Goal: Task Accomplishment & Management: Complete application form

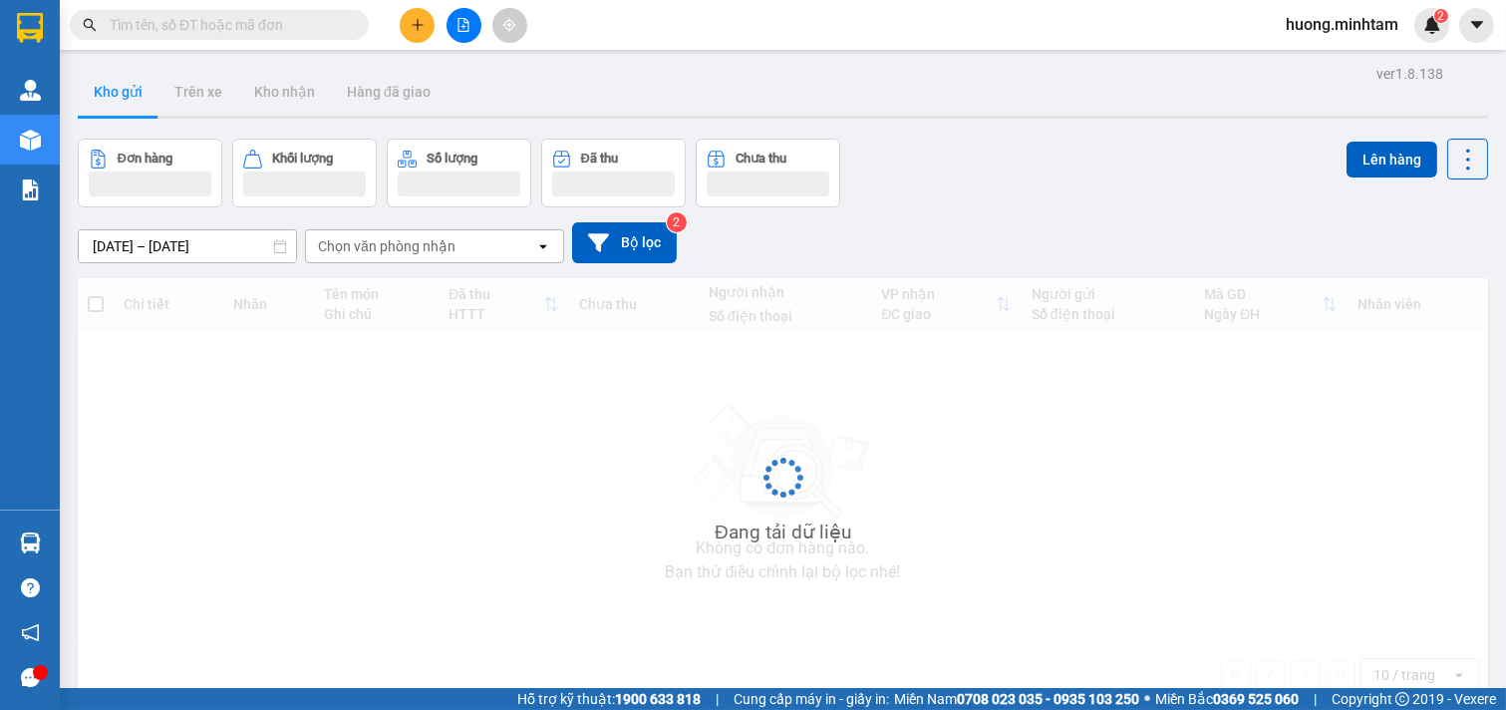
click at [414, 26] on icon "plus" at bounding box center [418, 25] width 14 height 14
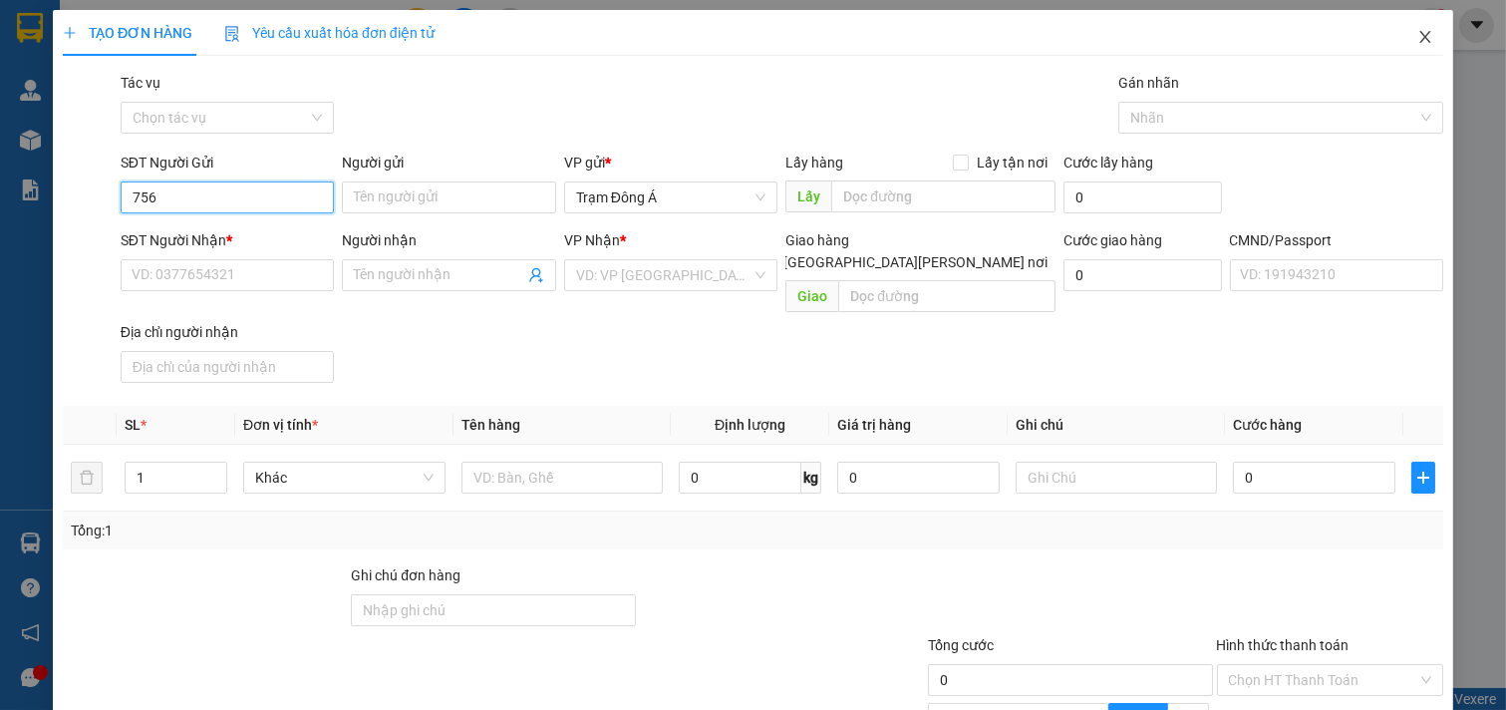
type input "756"
click at [1417, 37] on icon "close" at bounding box center [1425, 37] width 16 height 16
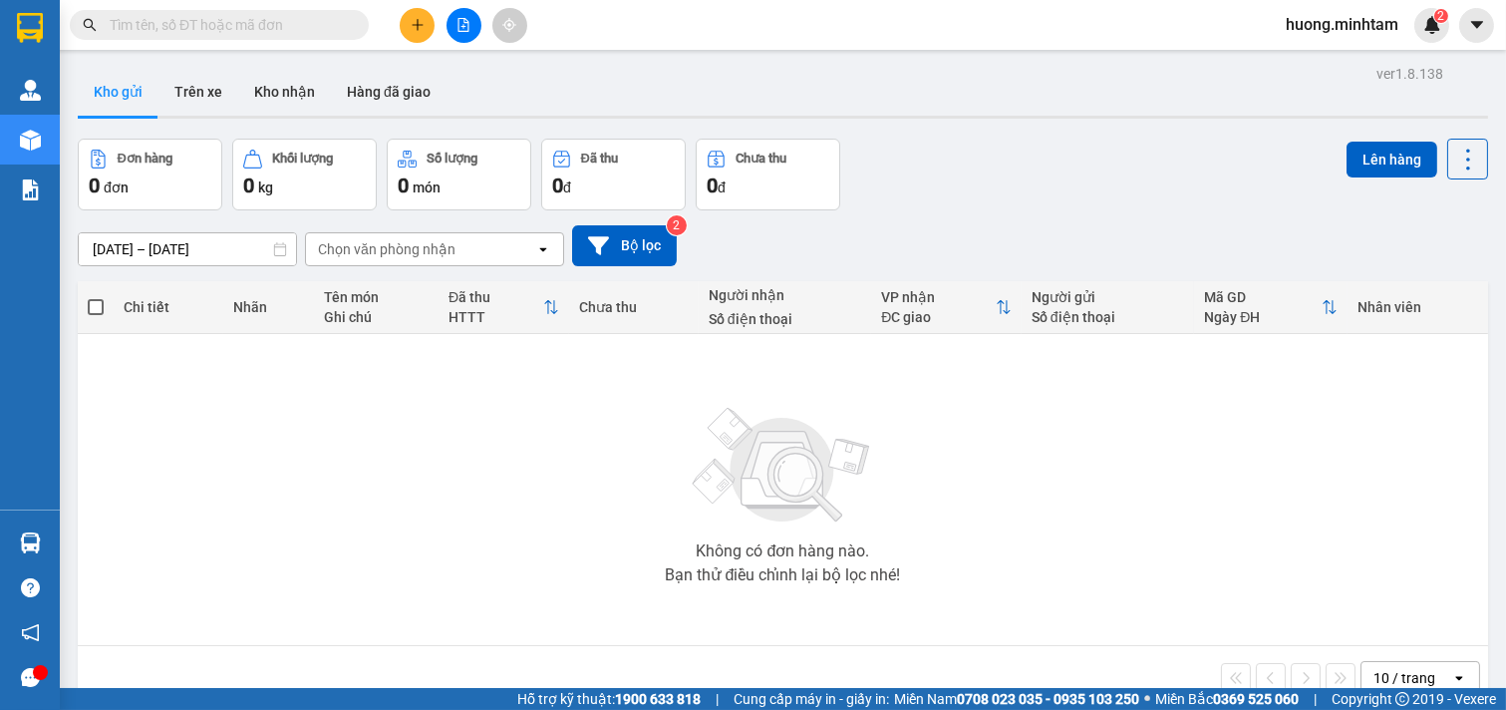
click at [232, 32] on input "text" at bounding box center [227, 25] width 235 height 22
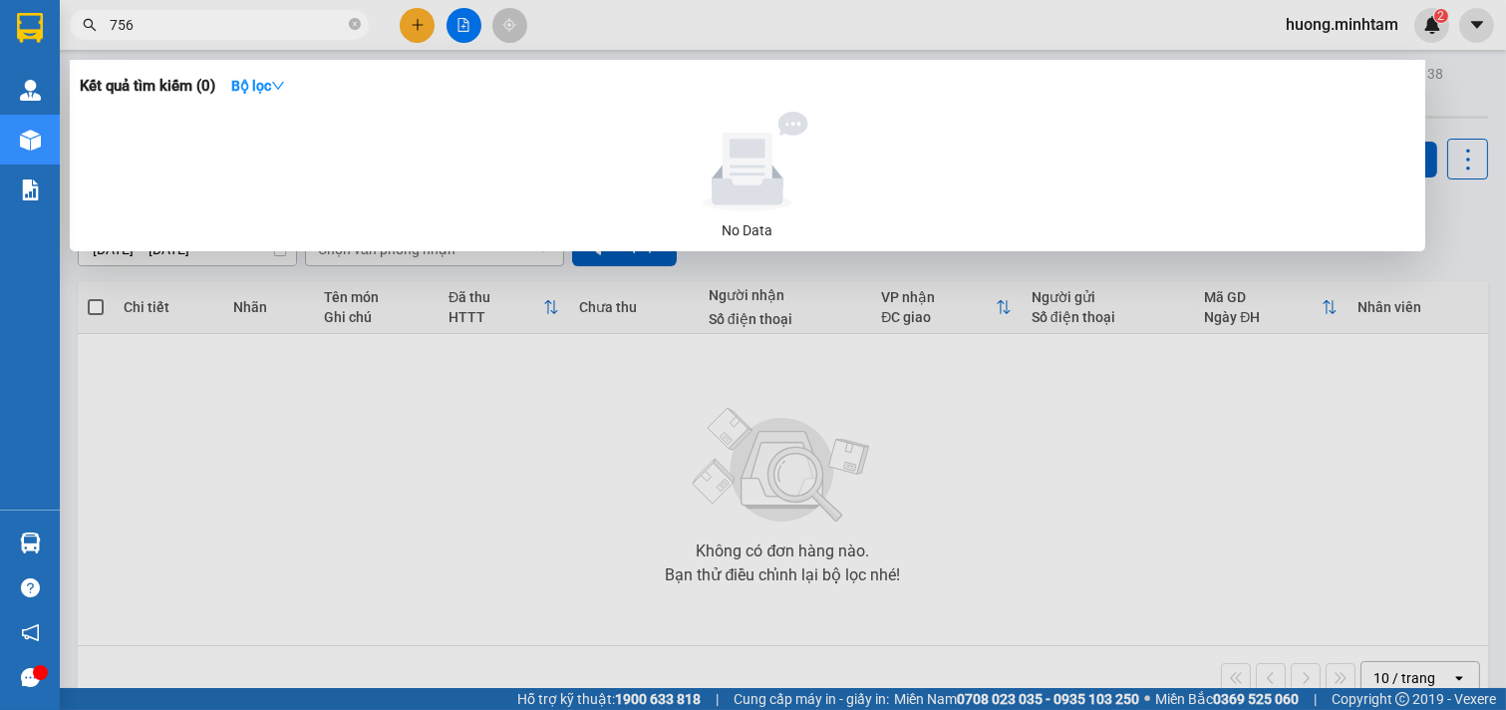
type input "756"
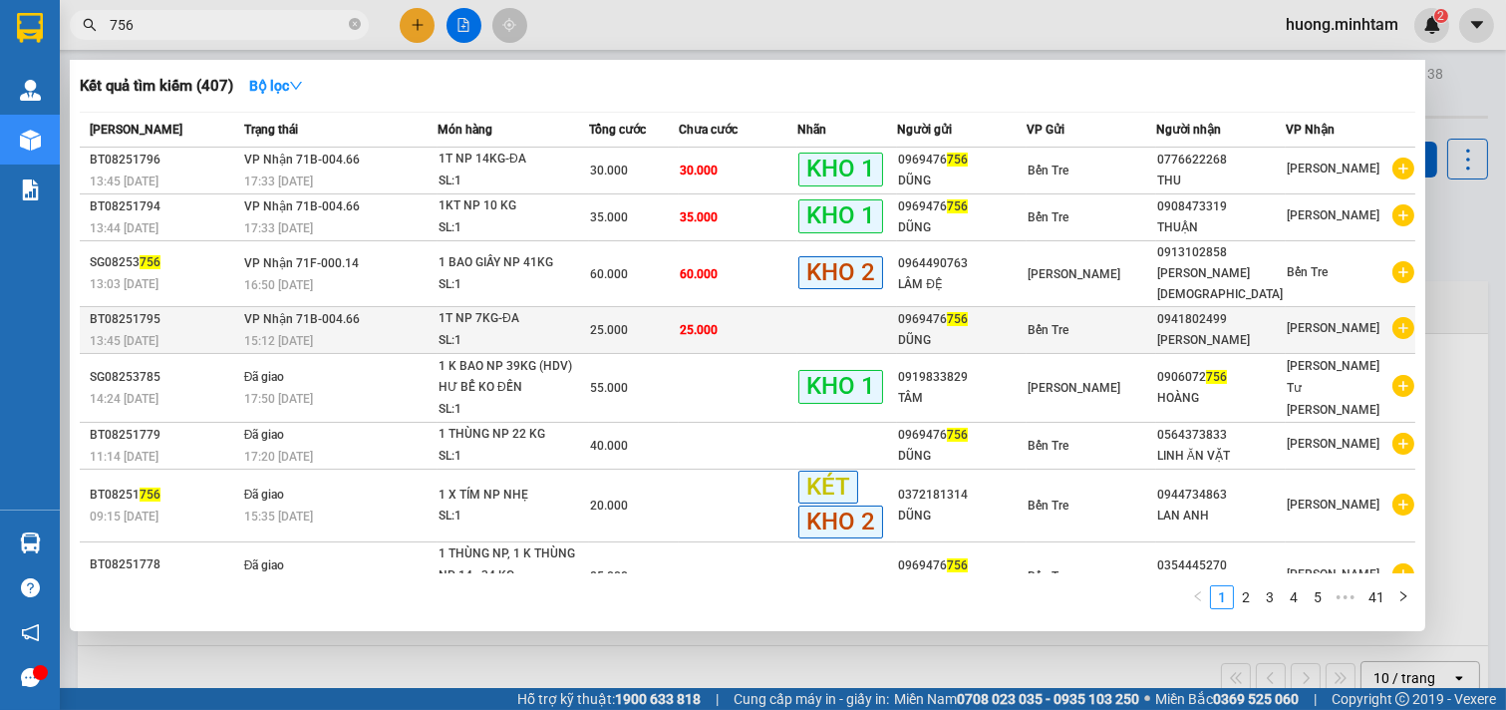
click at [1184, 330] on div "[PERSON_NAME]" at bounding box center [1221, 340] width 128 height 21
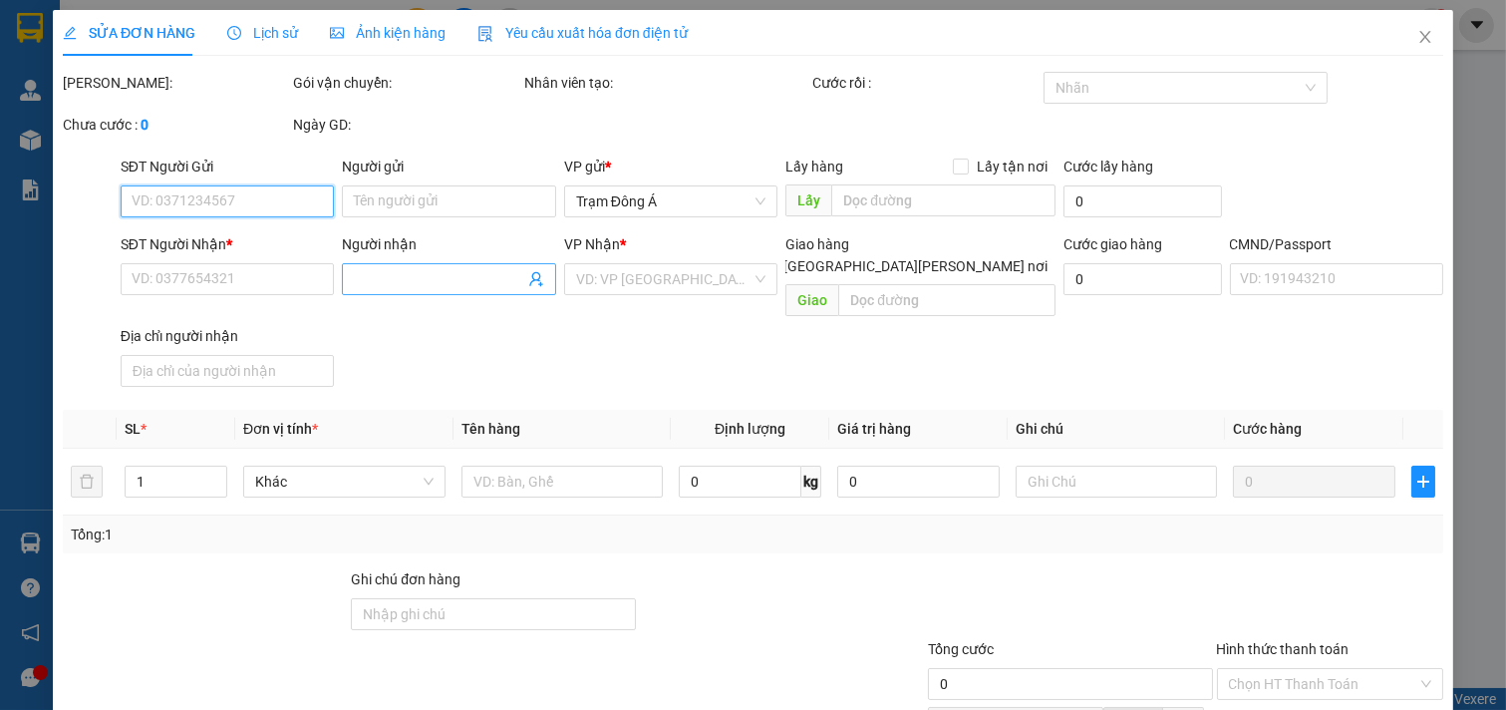
type input "0969476756"
type input "DŨNG"
type input "0941802499"
type input "[PERSON_NAME]"
type input "25.000"
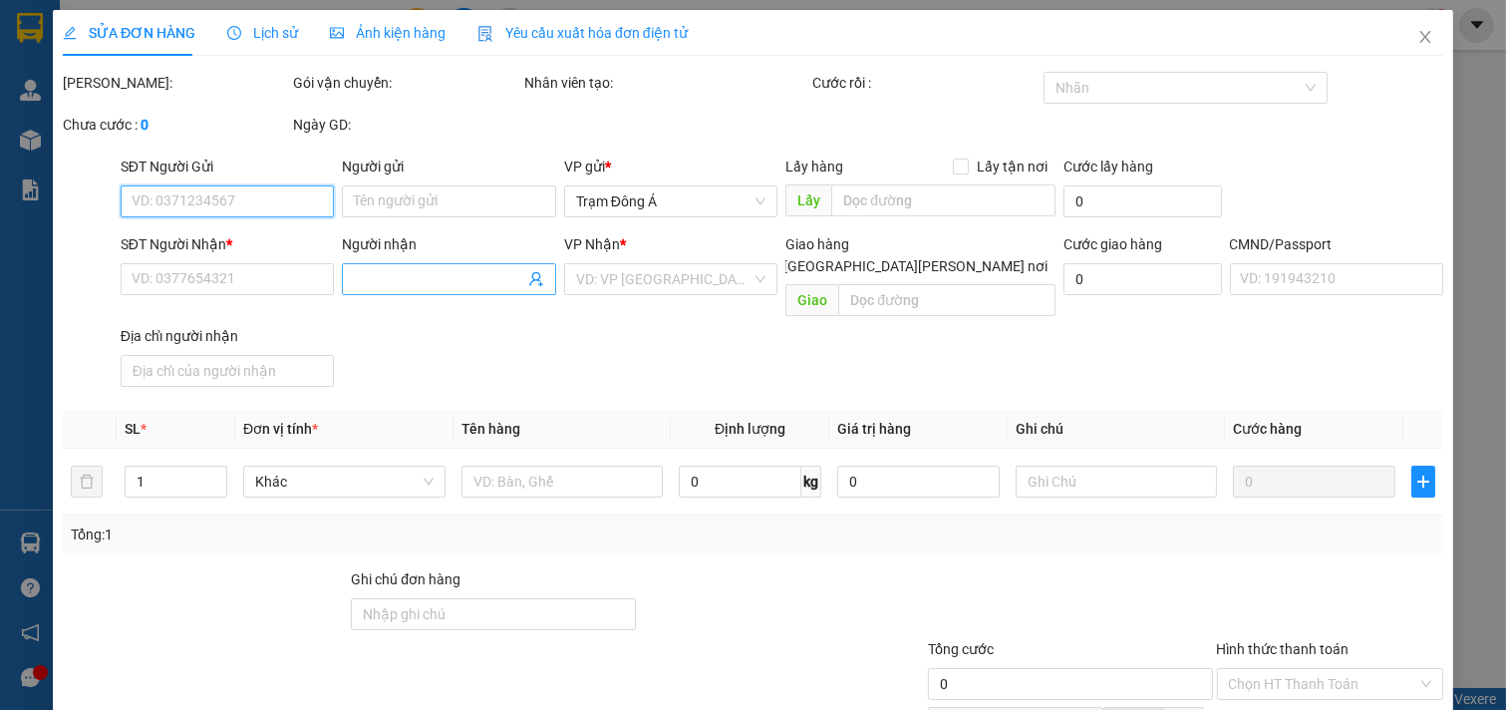
type input "25.000"
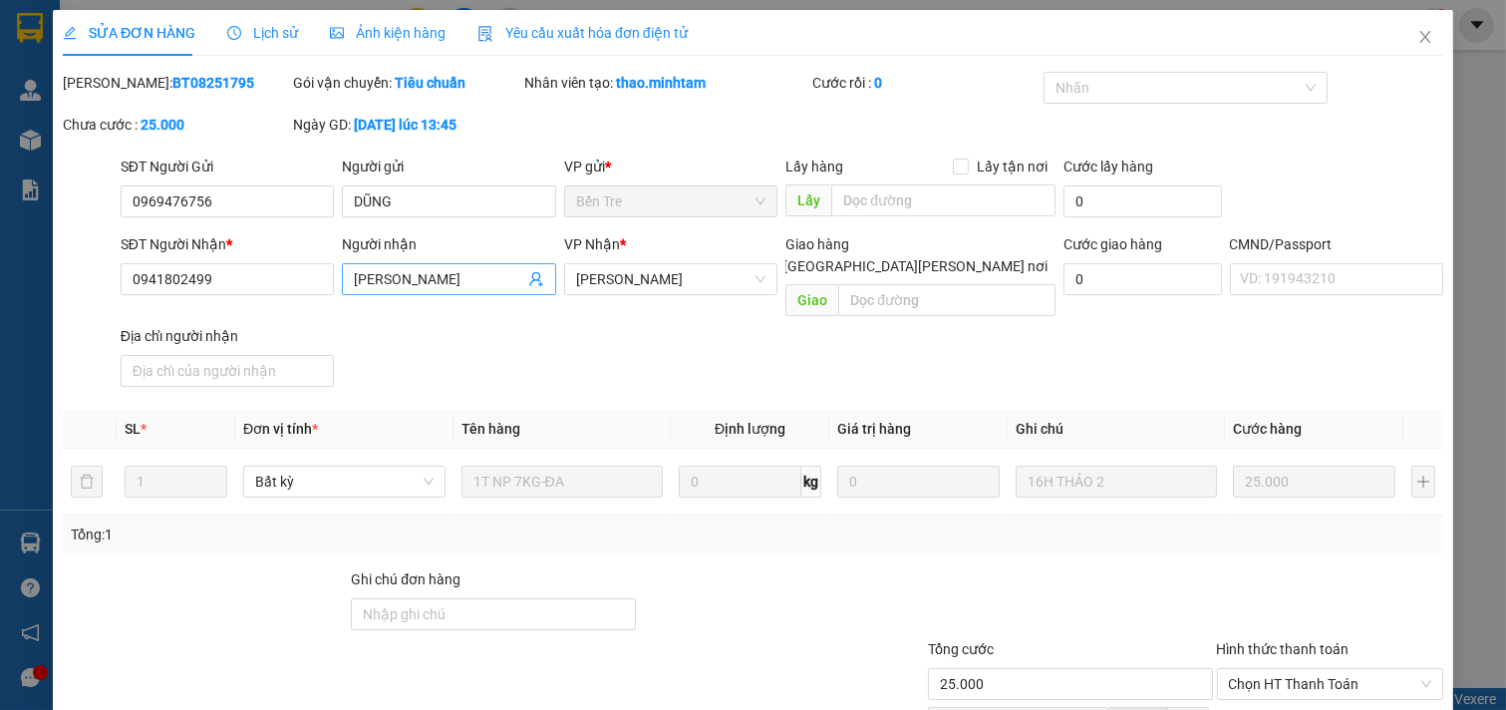
click at [529, 277] on icon "user-add" at bounding box center [536, 279] width 16 height 16
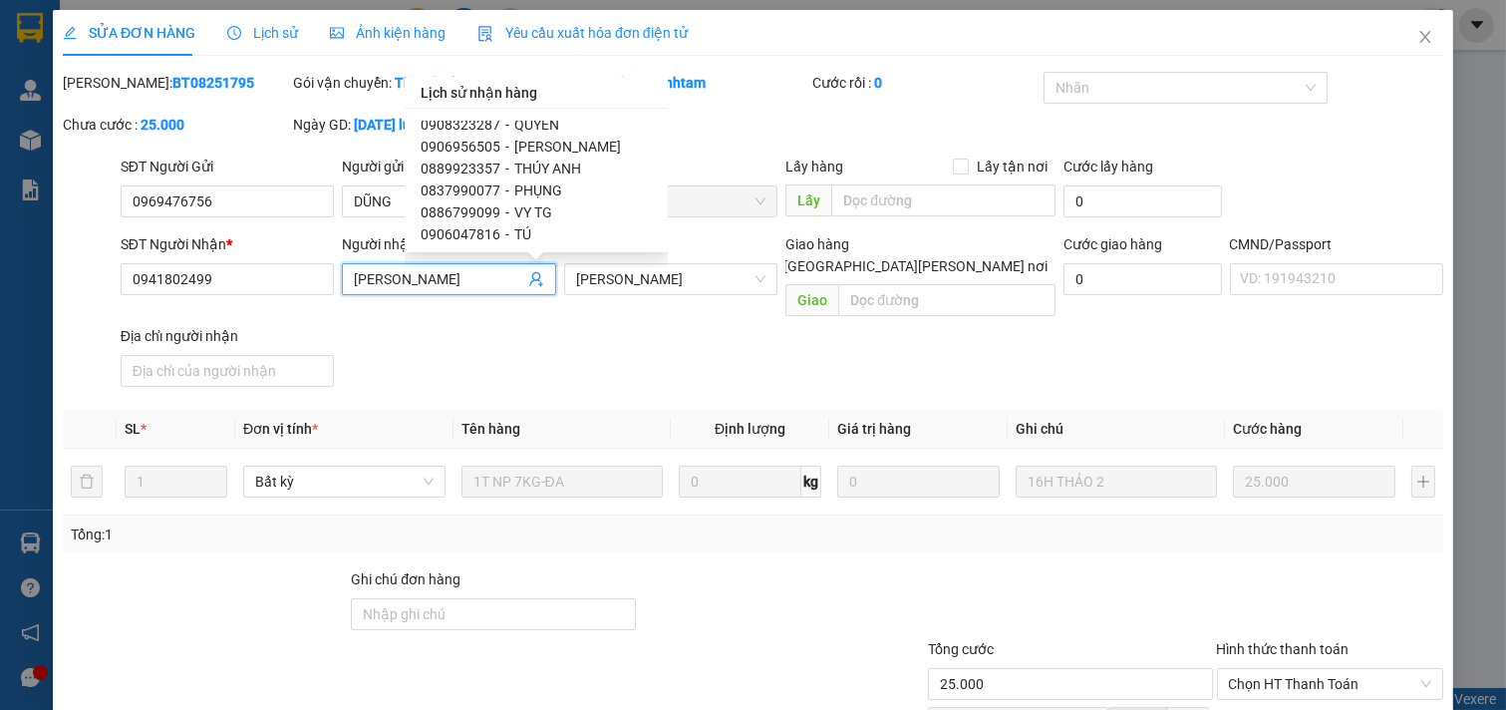
scroll to position [2070, 0]
drag, startPoint x: 1061, startPoint y: 332, endPoint x: 1417, endPoint y: 144, distance: 402.6
click at [1120, 314] on div "SĐT Người [PERSON_NAME] * 0941802499 Người [PERSON_NAME] [PERSON_NAME] [PERSON_…" at bounding box center [782, 313] width 1330 height 161
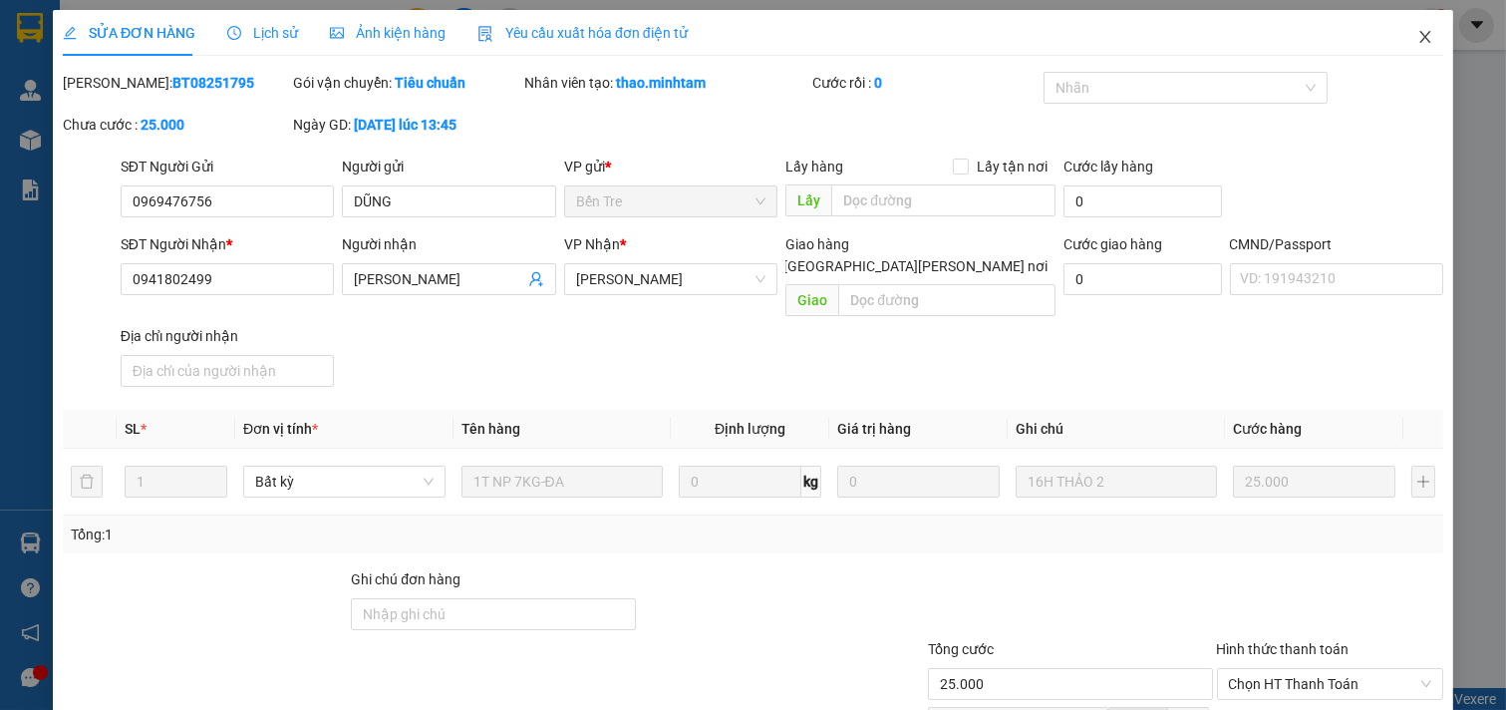
click at [1417, 40] on icon "close" at bounding box center [1425, 37] width 16 height 16
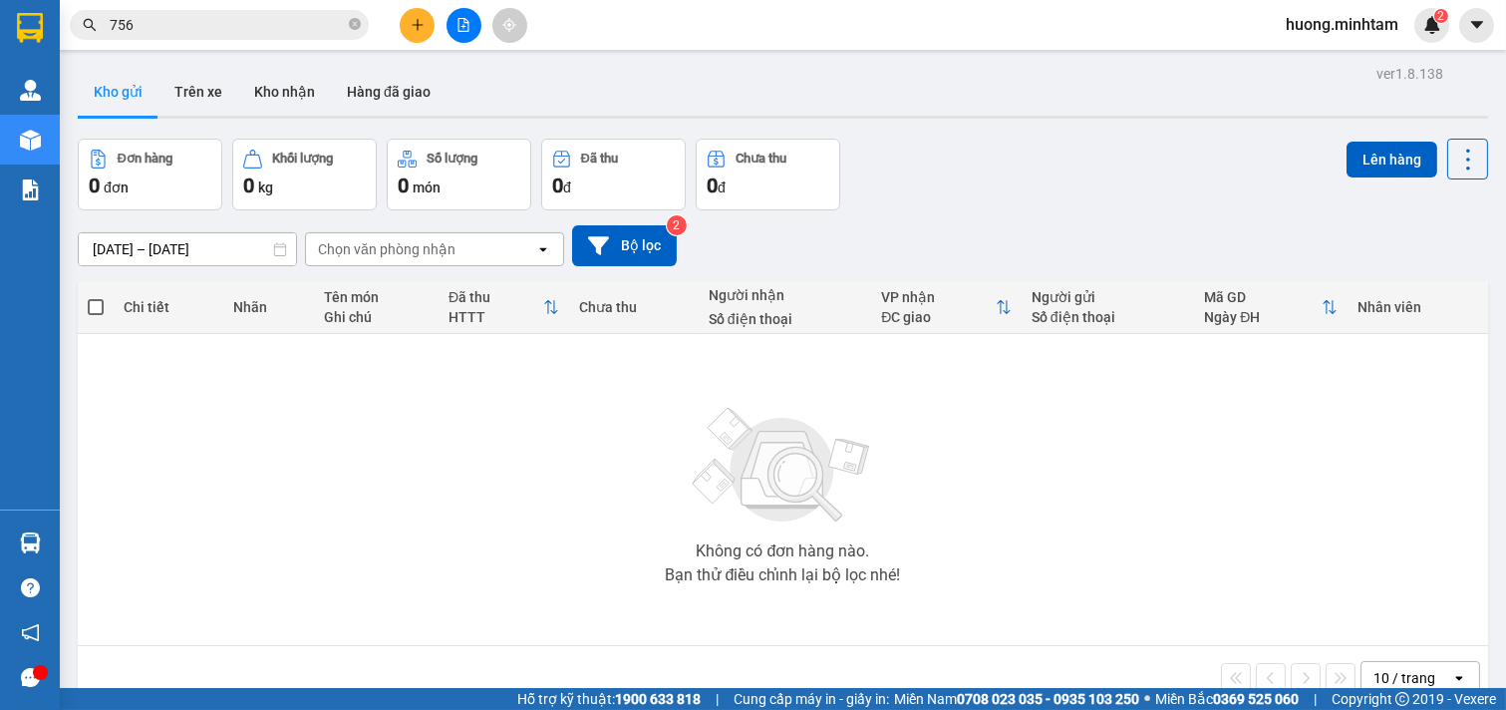
drag, startPoint x: 183, startPoint y: 26, endPoint x: 0, endPoint y: 26, distance: 183.4
click at [0, 31] on section "Kết quả [PERSON_NAME] ( 407 ) Bộ lọc Mã ĐH Trạng thái Món hàng Tổng [PERSON_NAM…" at bounding box center [753, 355] width 1506 height 710
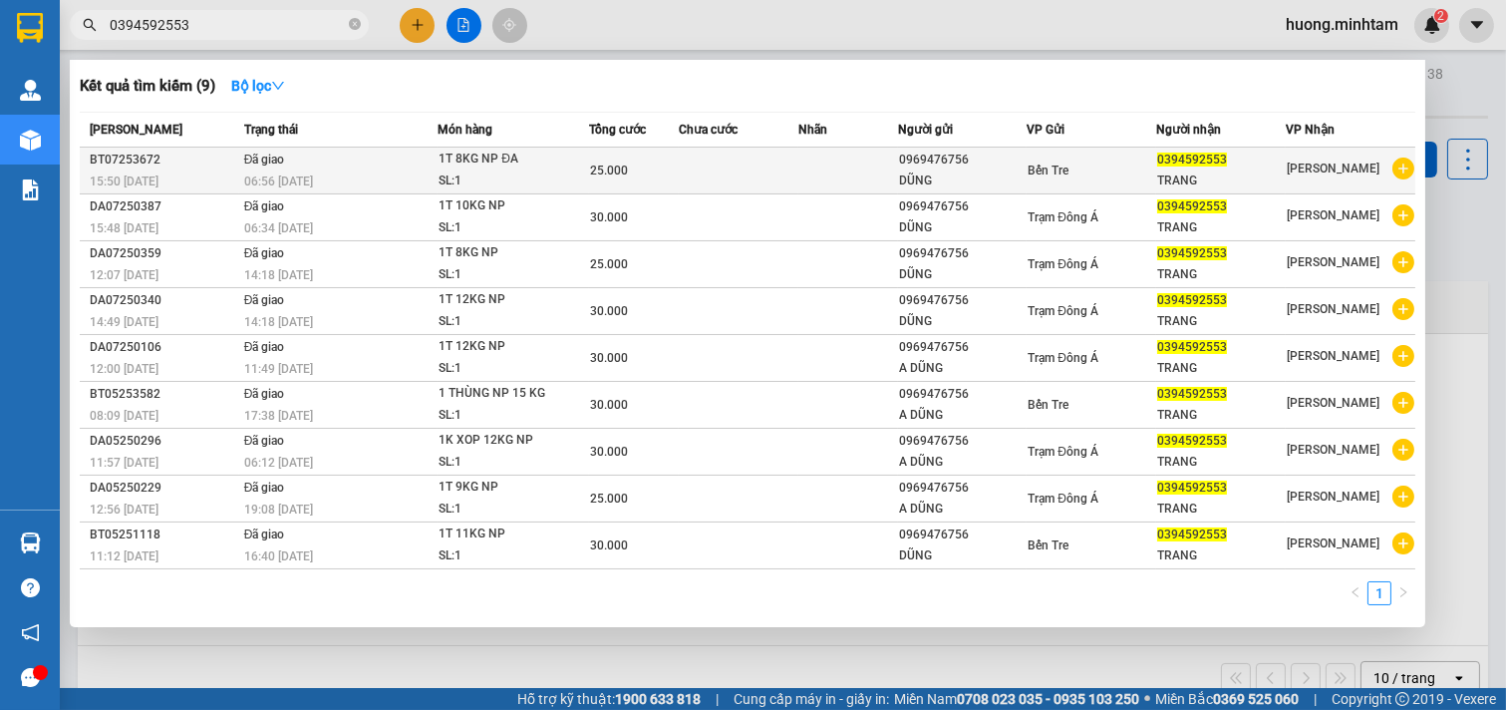
type input "0394592553"
click at [867, 165] on td at bounding box center [848, 170] width 100 height 47
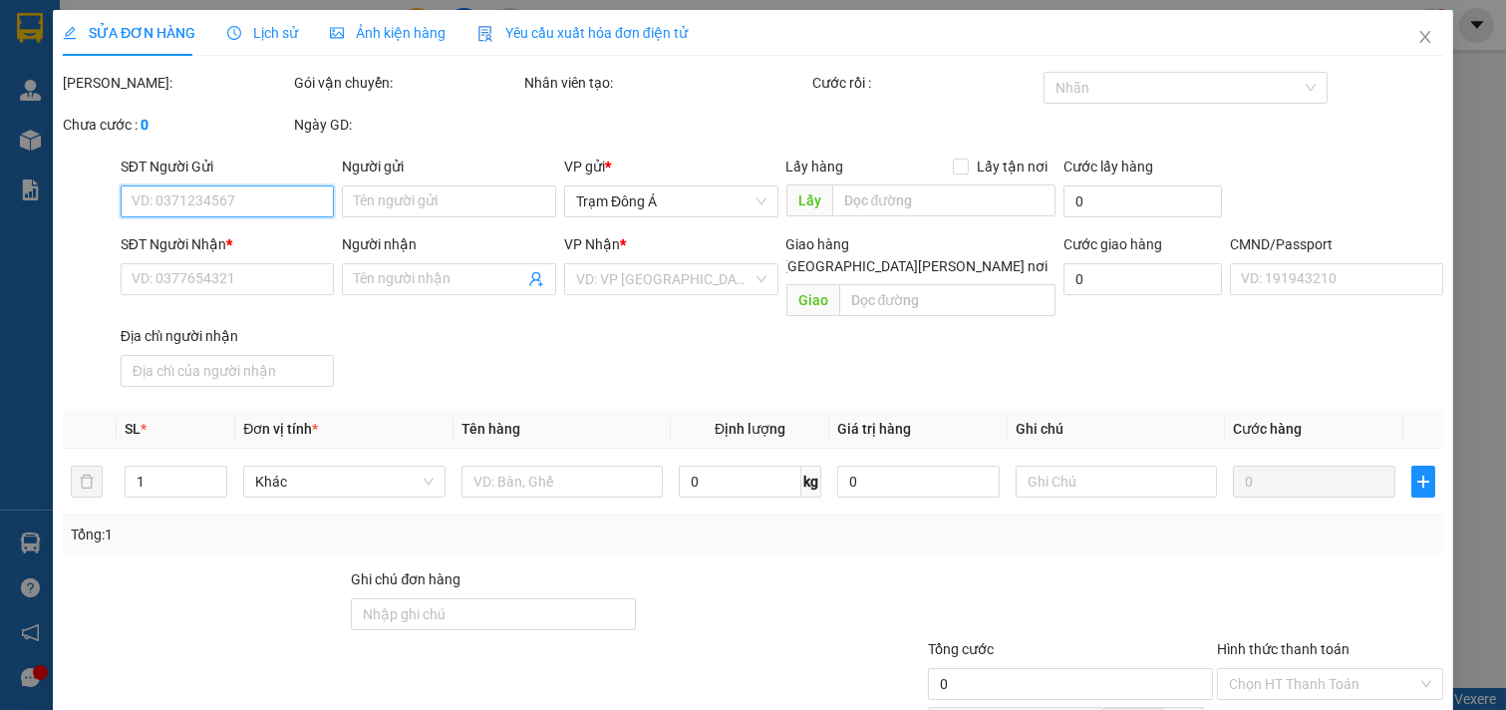
type input "0969476756"
type input "DŨNG"
type input "0394592553"
type input "TRANG"
type input "25.000"
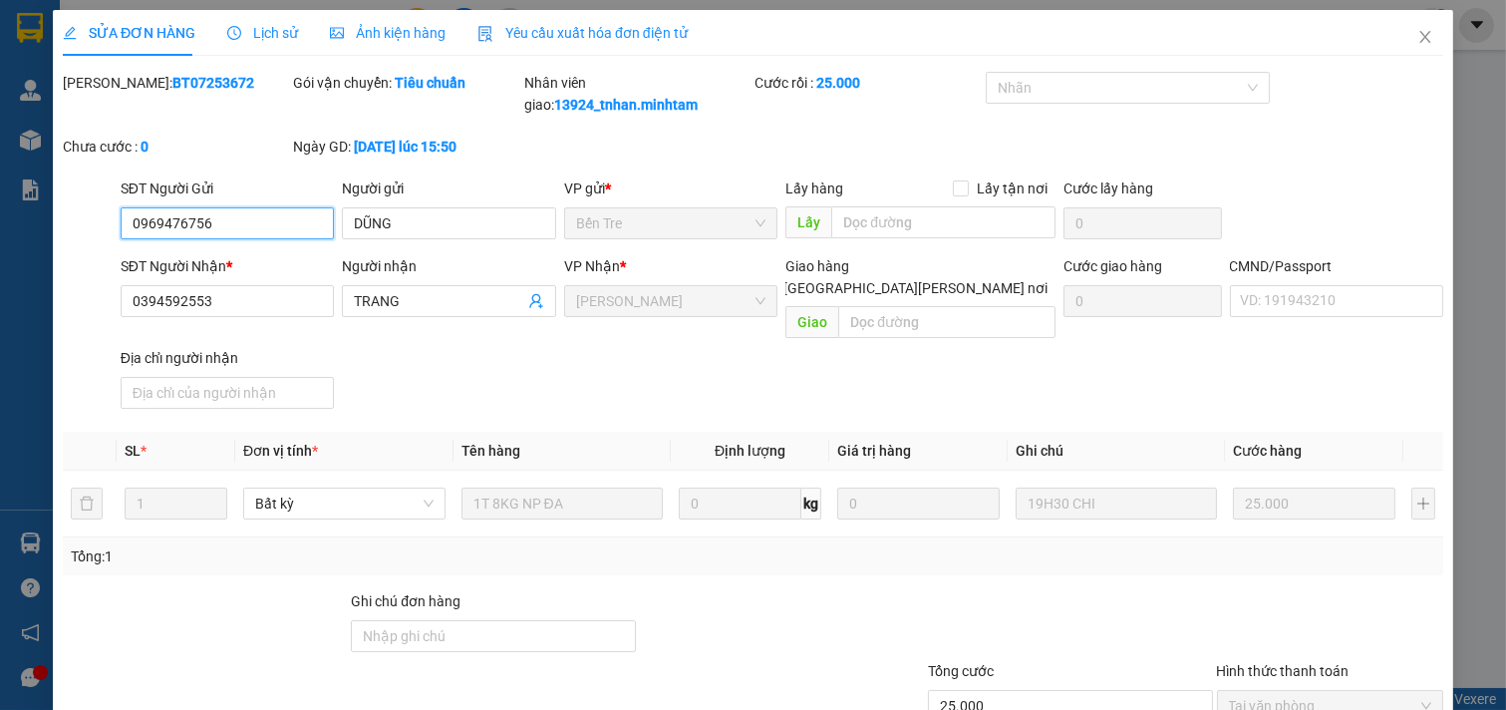
drag, startPoint x: 231, startPoint y: 227, endPoint x: 0, endPoint y: 227, distance: 231.2
click at [0, 227] on div "SỬA ĐƠN HÀNG Lịch sử [PERSON_NAME] hàng Yêu cầu xuất [PERSON_NAME] điện tử Tota…" at bounding box center [753, 355] width 1506 height 710
click at [1417, 37] on icon "close" at bounding box center [1425, 37] width 16 height 16
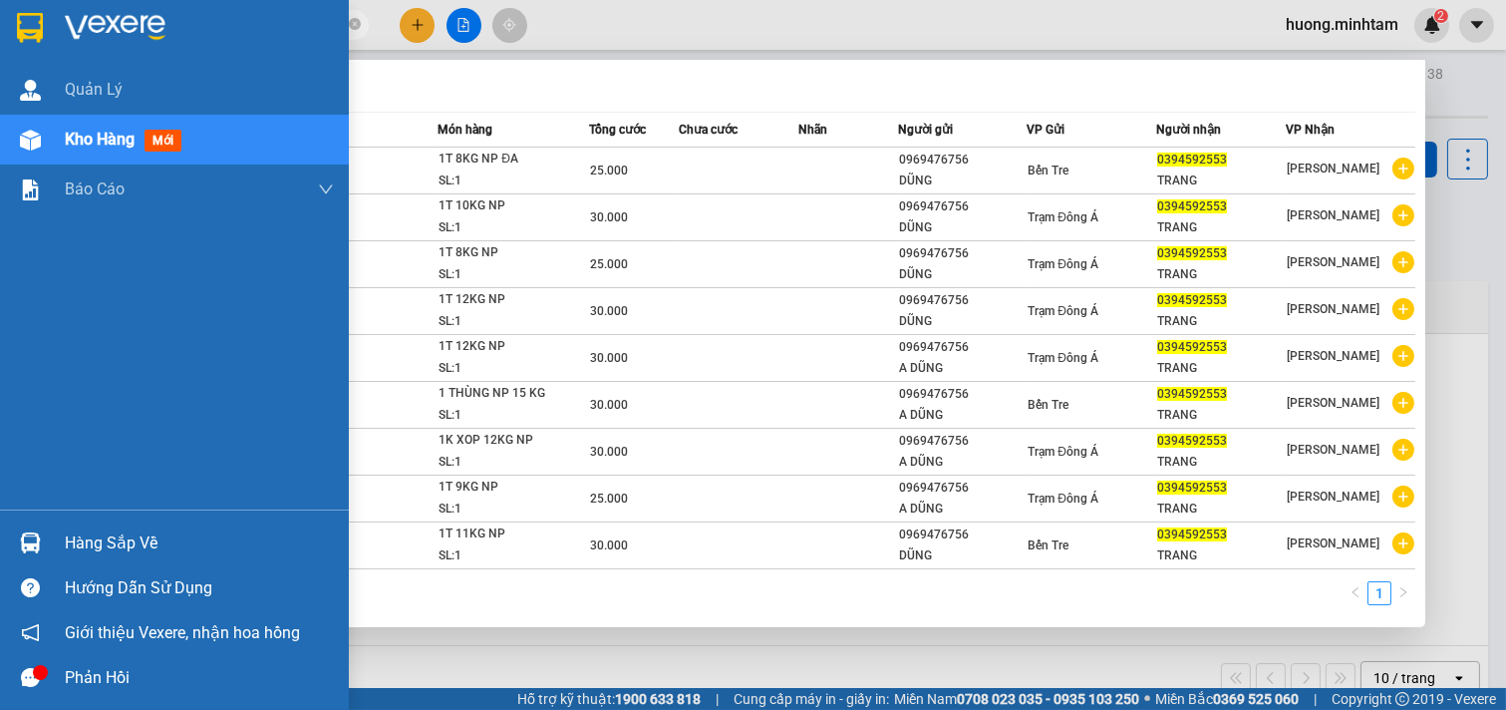
drag, startPoint x: 206, startPoint y: 31, endPoint x: 18, endPoint y: 31, distance: 188.4
click at [18, 31] on section "Kết quả [PERSON_NAME] ( 9 ) Bộ lọc Mã ĐH Trạng thái Món hàng Tổng [PERSON_NAME]…" at bounding box center [753, 355] width 1506 height 710
paste input "969476756"
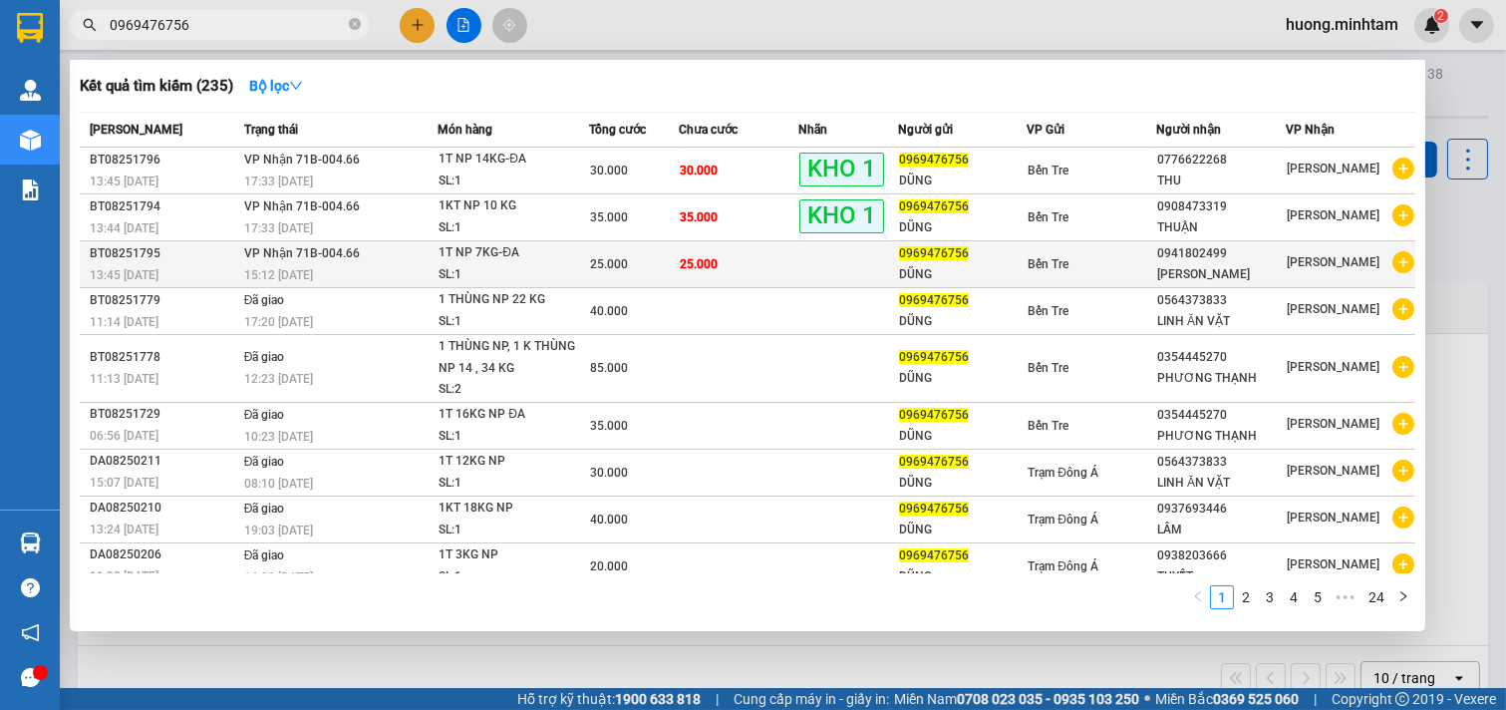
type input "0969476756"
click at [452, 263] on span "1T NP 7KG-ĐA SL: 1" at bounding box center [513, 263] width 149 height 43
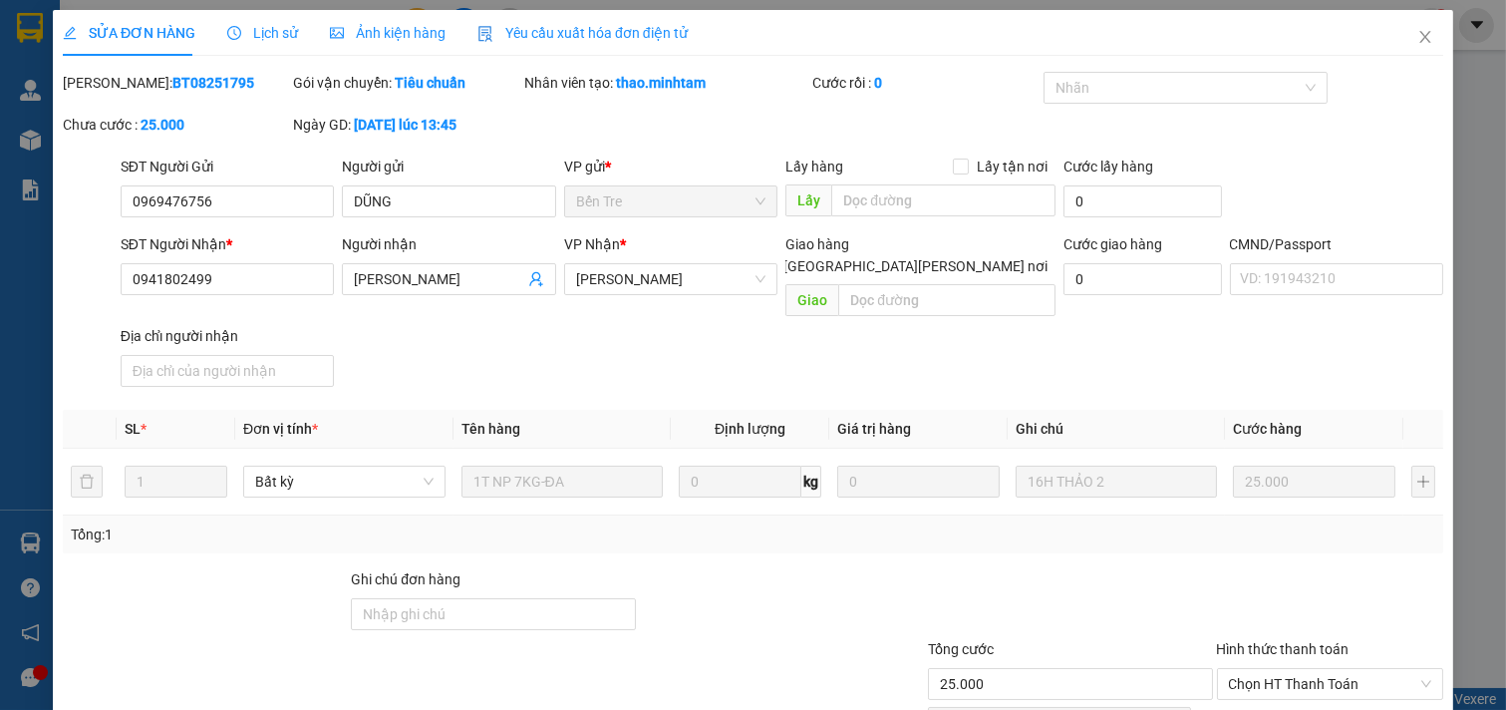
click at [272, 28] on span "Lịch sử" at bounding box center [262, 33] width 71 height 16
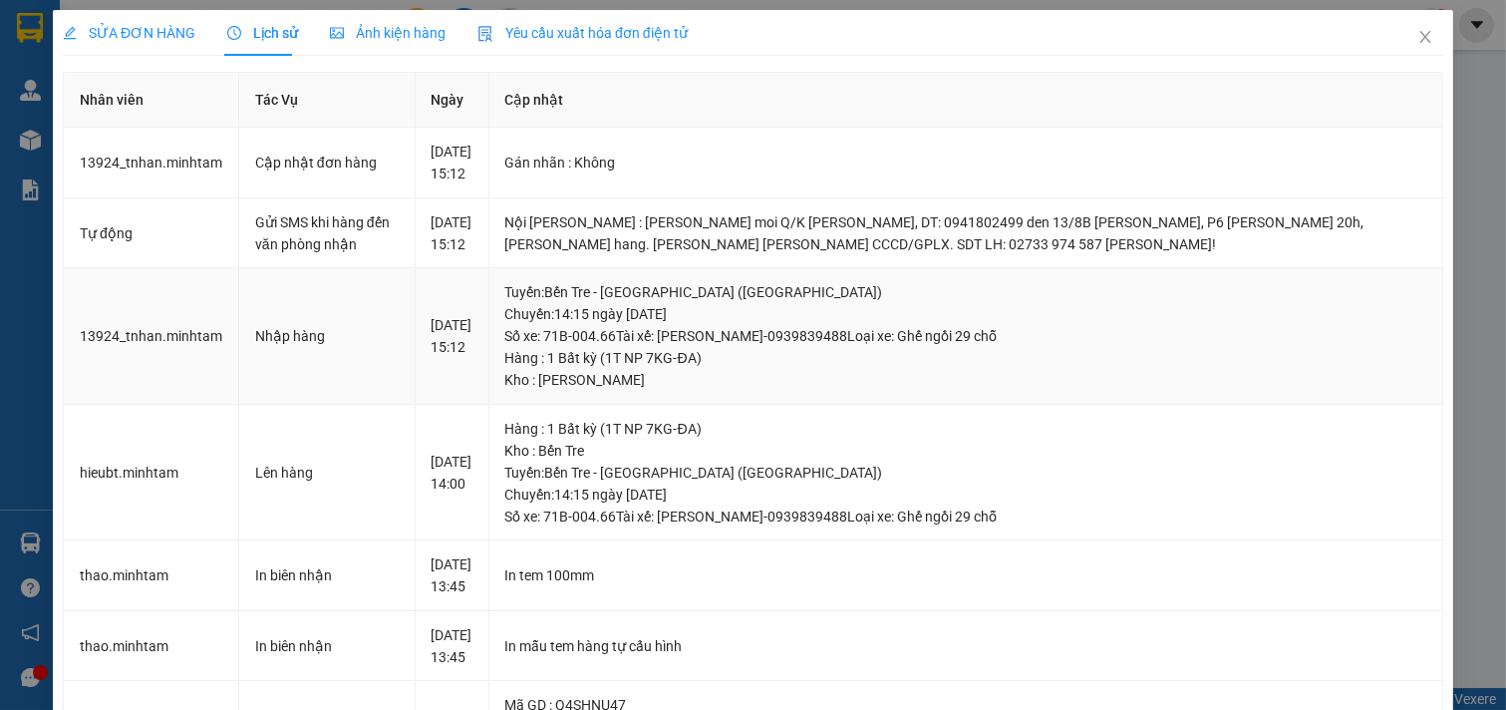
click at [1201, 405] on td "[PERSON_NAME] : [PERSON_NAME] Tre - [GEOGRAPHIC_DATA] ([GEOGRAPHIC_DATA]) [GEOG…" at bounding box center [966, 336] width 955 height 137
click at [1417, 40] on icon "close" at bounding box center [1425, 37] width 16 height 16
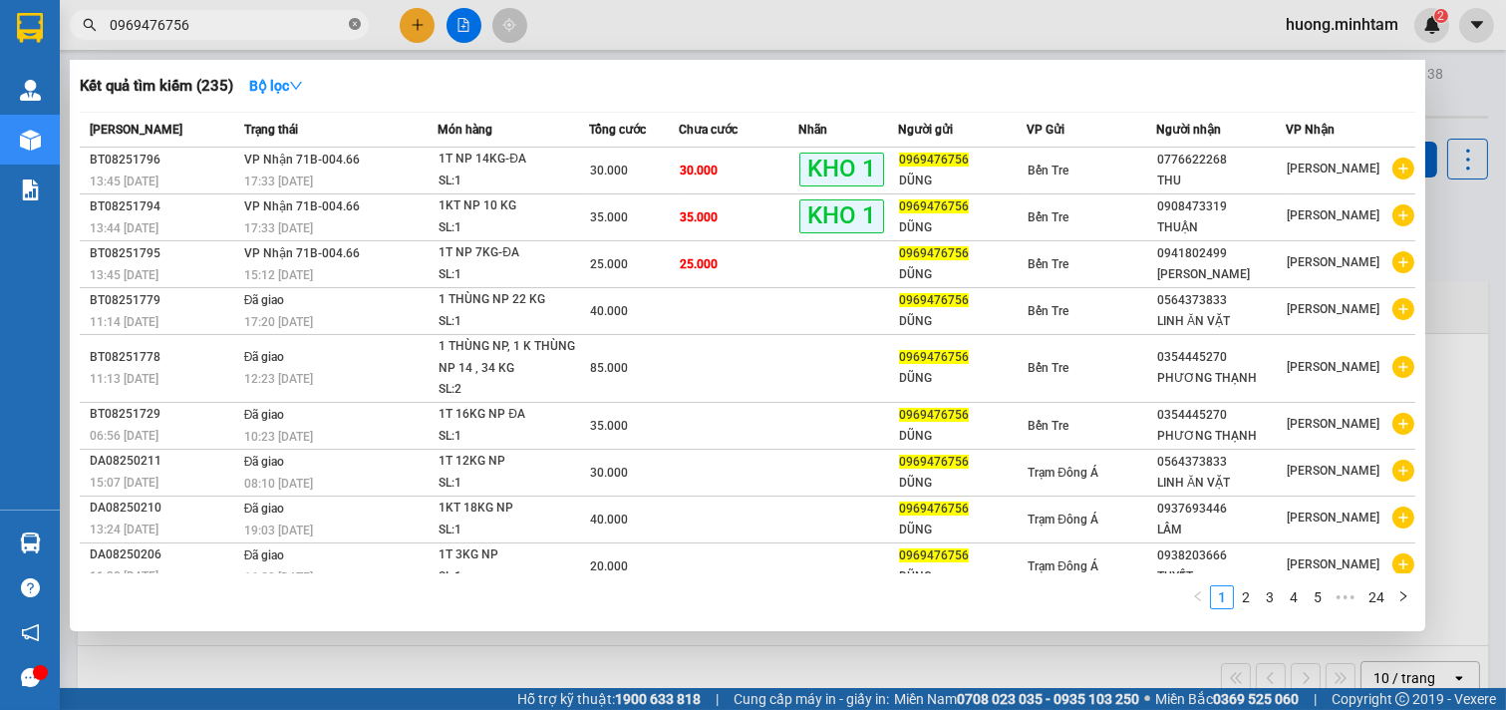
click at [354, 23] on icon "close-circle" at bounding box center [355, 24] width 12 height 12
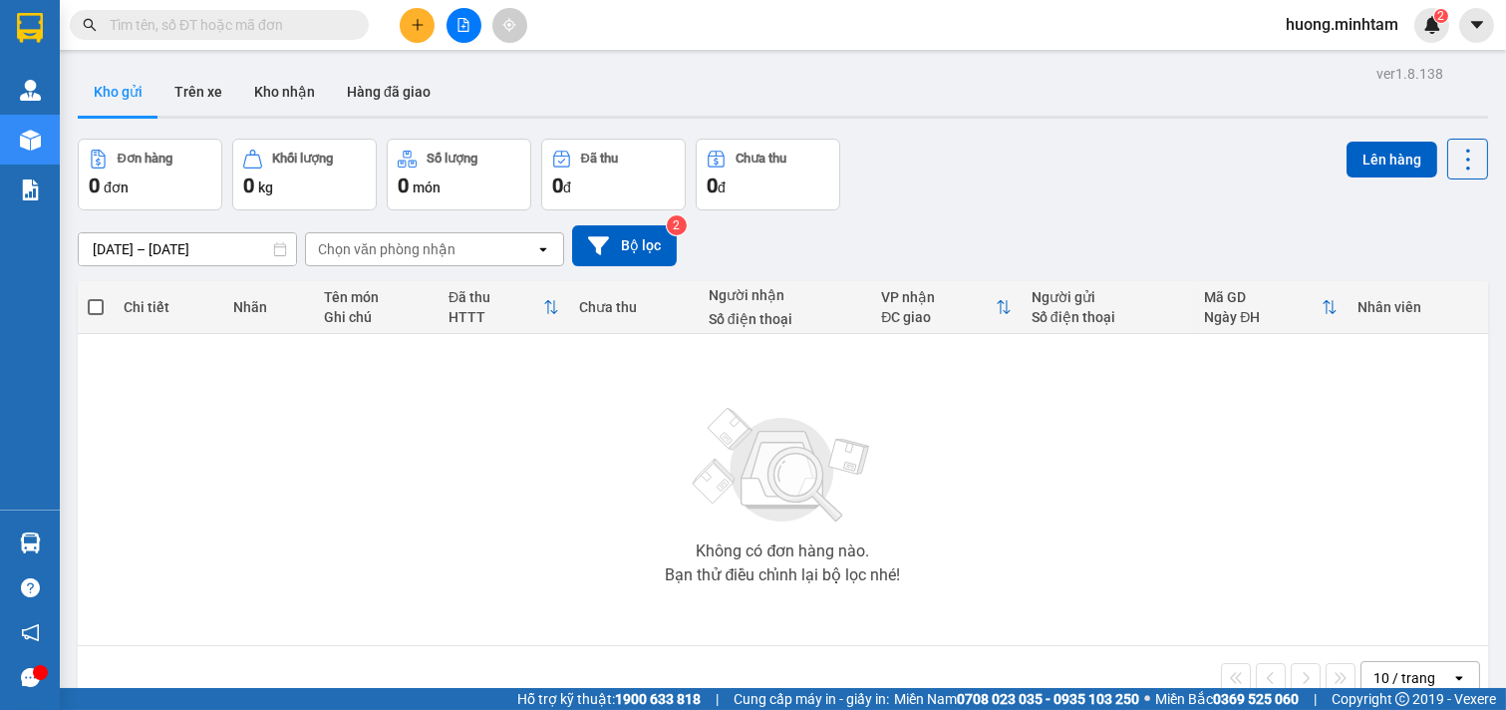
click at [282, 23] on input "text" at bounding box center [227, 25] width 235 height 22
click at [416, 21] on icon "plus" at bounding box center [418, 25] width 14 height 14
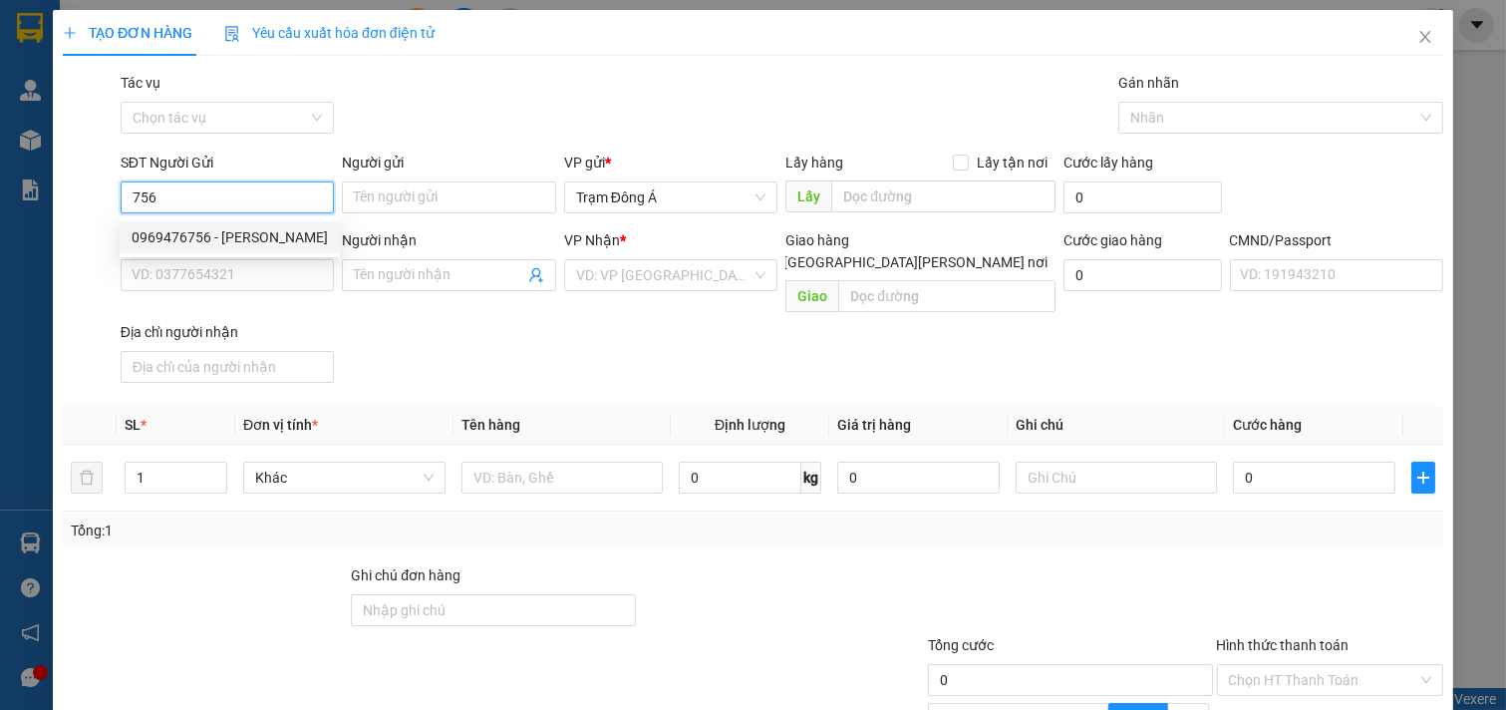
click at [246, 234] on div "0969476756 - [PERSON_NAME]" at bounding box center [230, 237] width 196 height 22
type input "0969476756"
type input "DŨNG"
type input "0564373833"
type input "LINH ĂN VẶT"
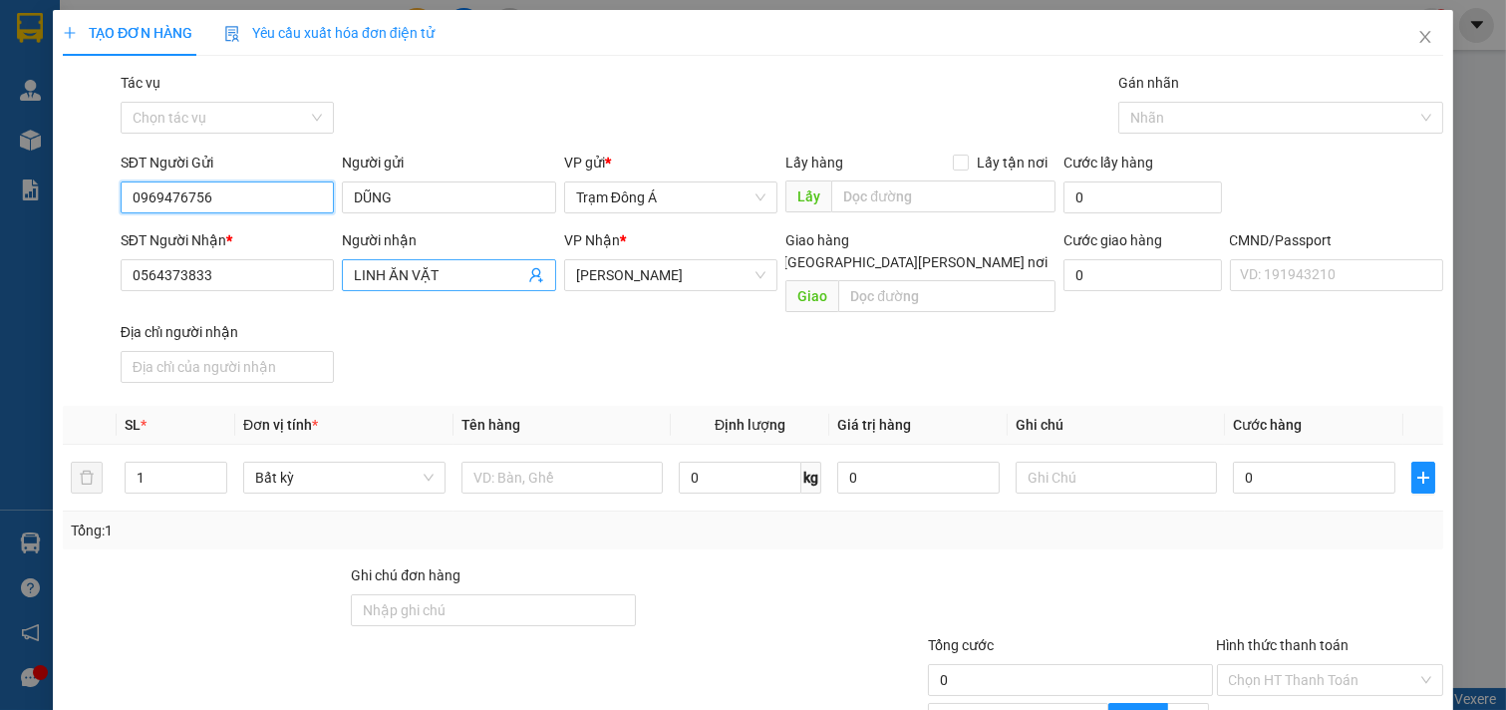
type input "0969476756"
click at [530, 275] on icon "user-add" at bounding box center [535, 275] width 13 height 15
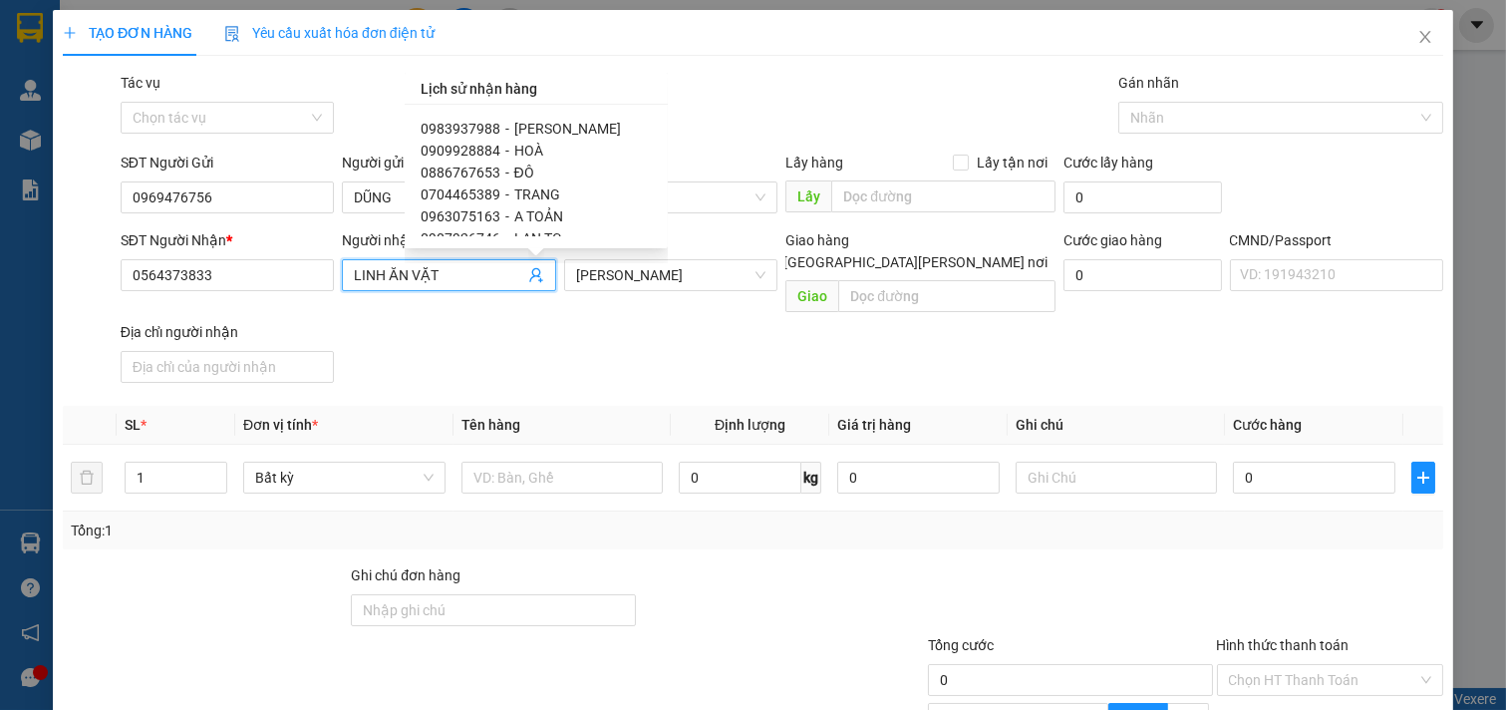
scroll to position [1401, 0]
click at [491, 342] on div "SĐT Người [PERSON_NAME] * 0564373833 Người [PERSON_NAME] ĂN VẶT [PERSON_NAME] Ă…" at bounding box center [782, 309] width 1330 height 161
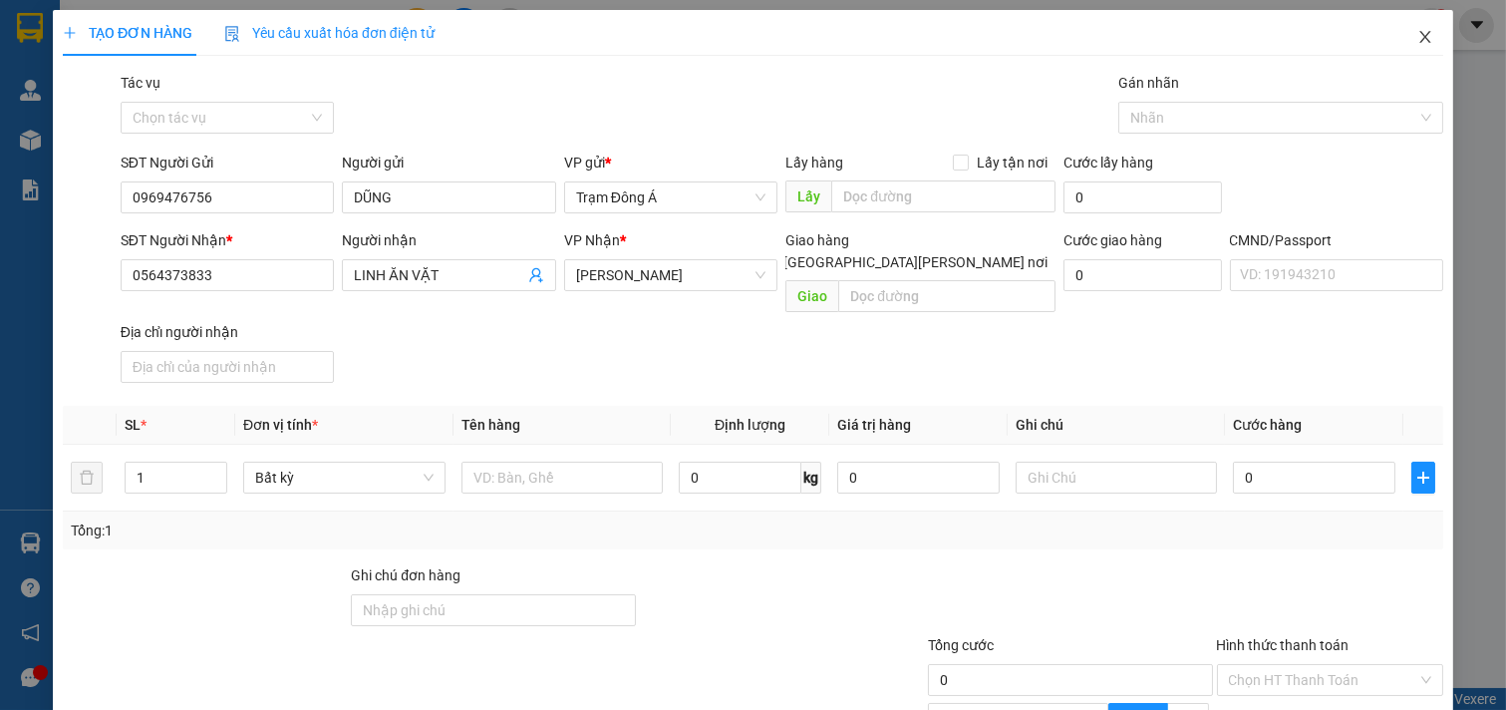
click at [1419, 36] on icon "close" at bounding box center [1424, 37] width 11 height 12
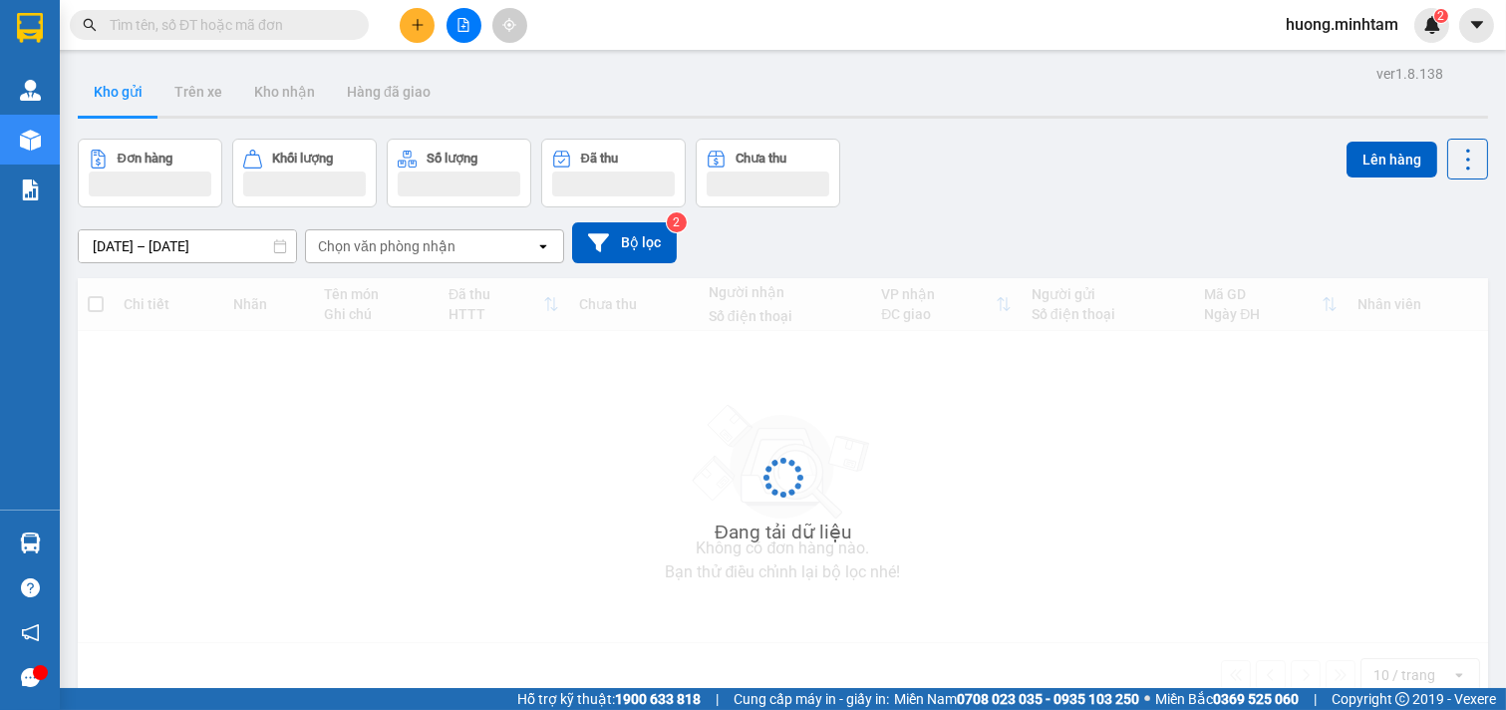
click at [245, 28] on input "text" at bounding box center [227, 25] width 235 height 22
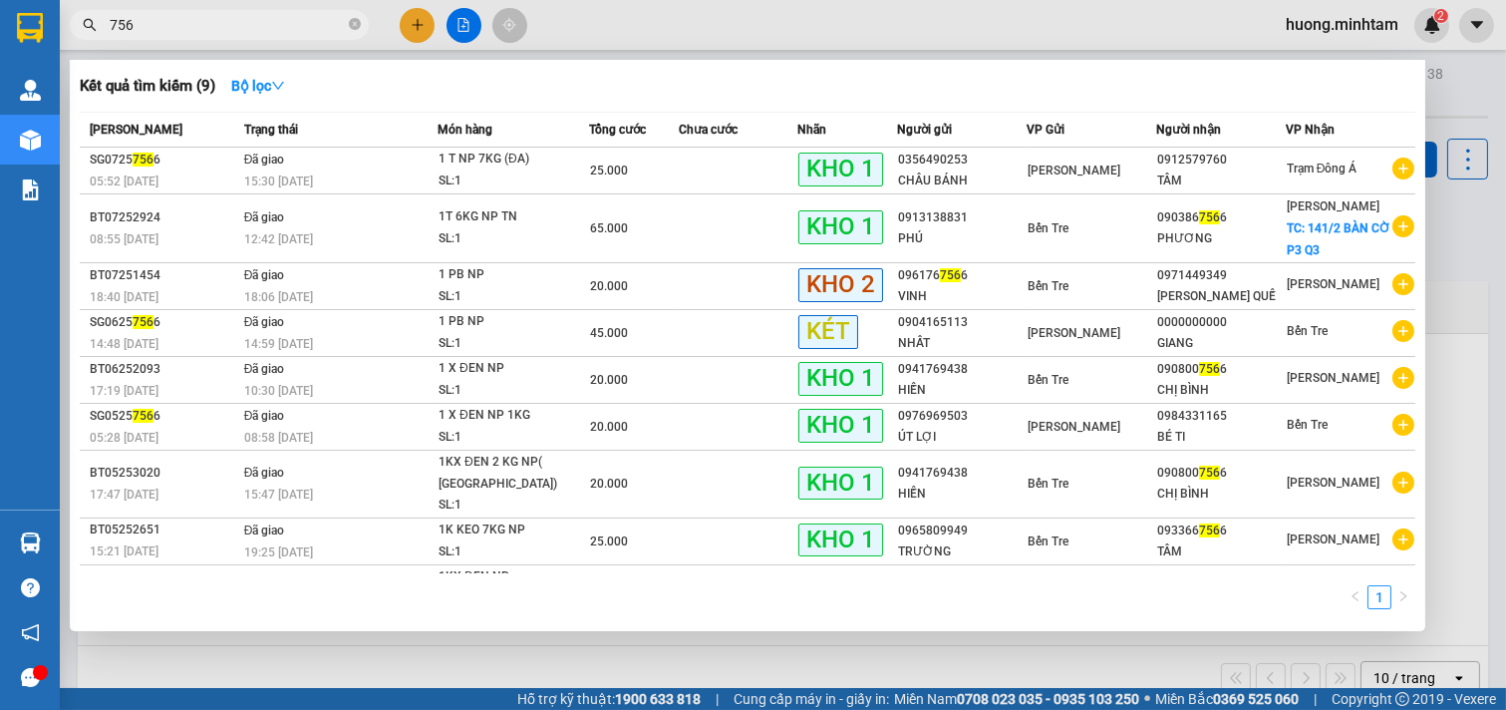
type input "756"
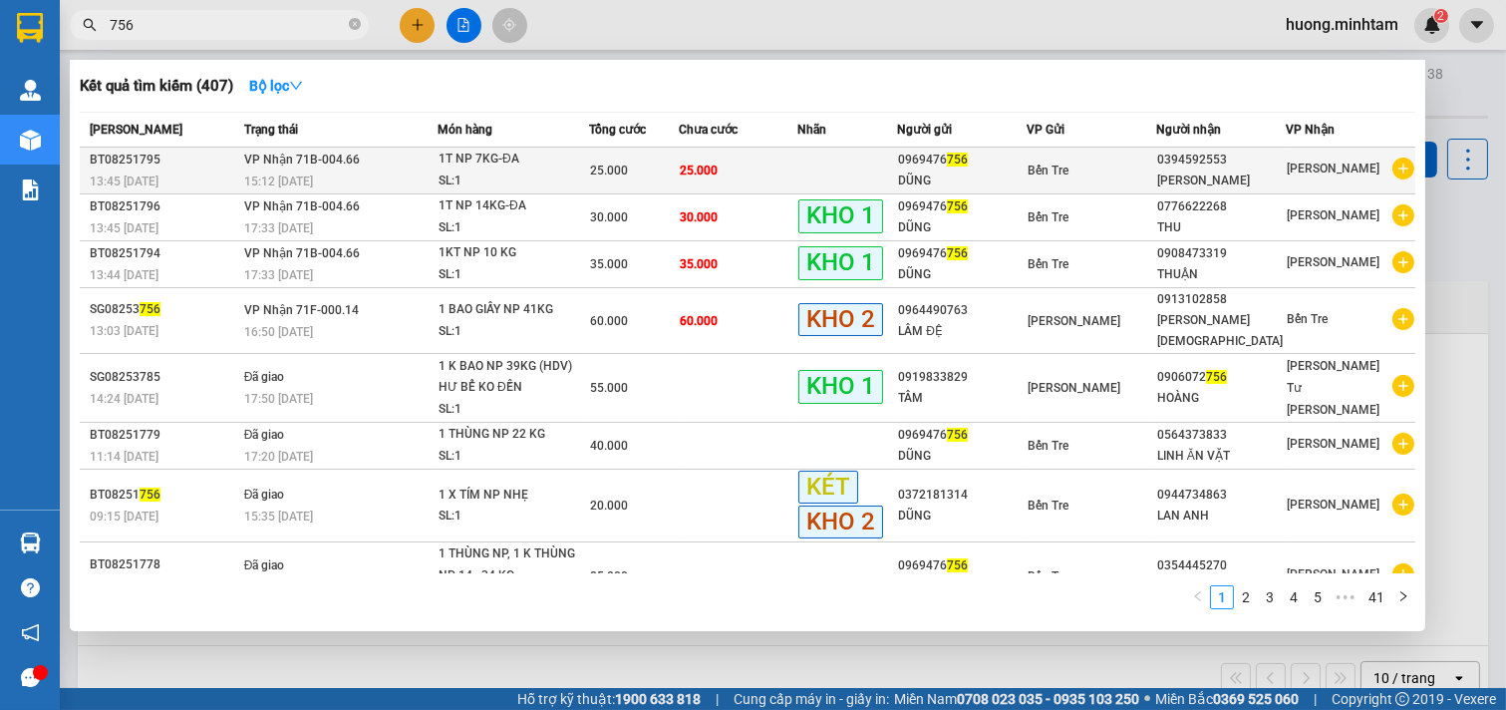
click at [1231, 174] on div "[PERSON_NAME]" at bounding box center [1221, 180] width 128 height 21
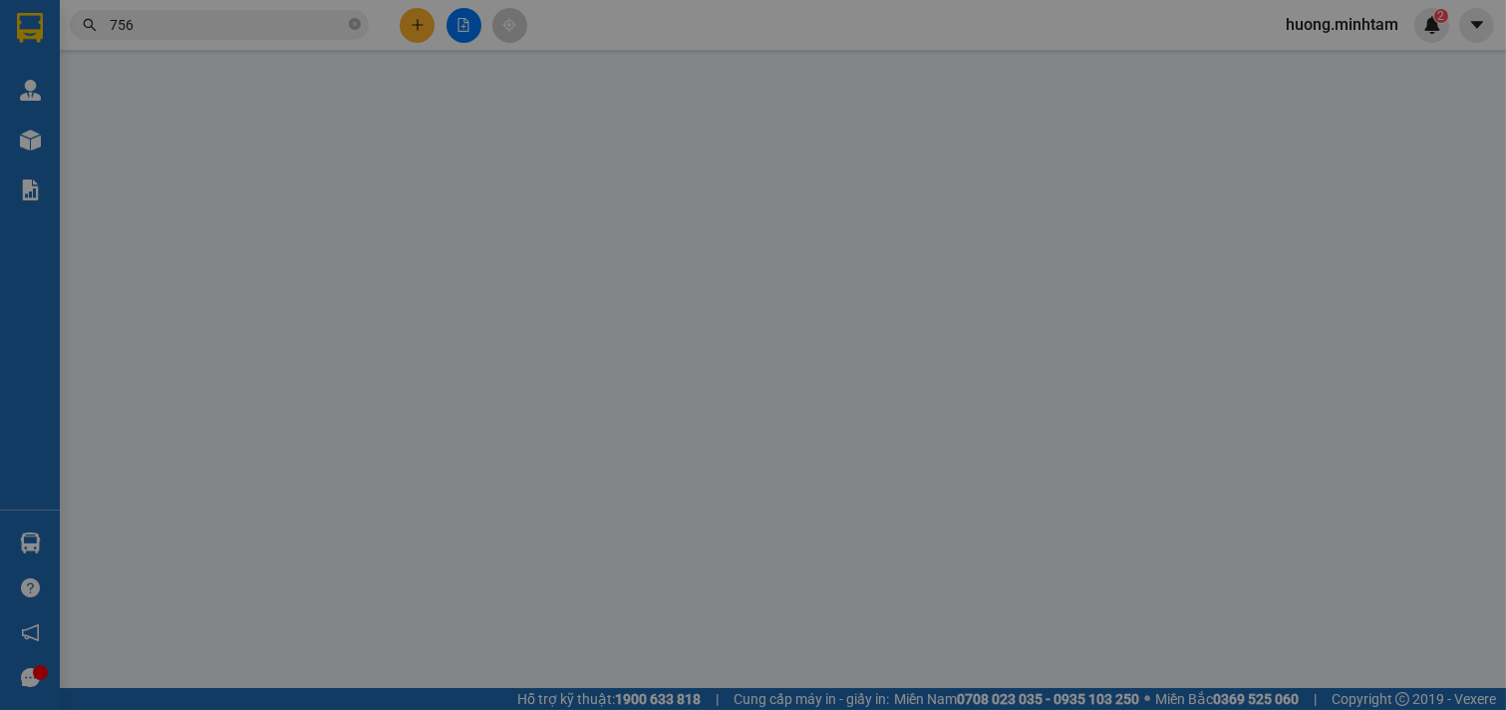
type input "0969476756"
type input "DŨNG"
type input "0394592553"
type input "[PERSON_NAME]"
type input "25.000"
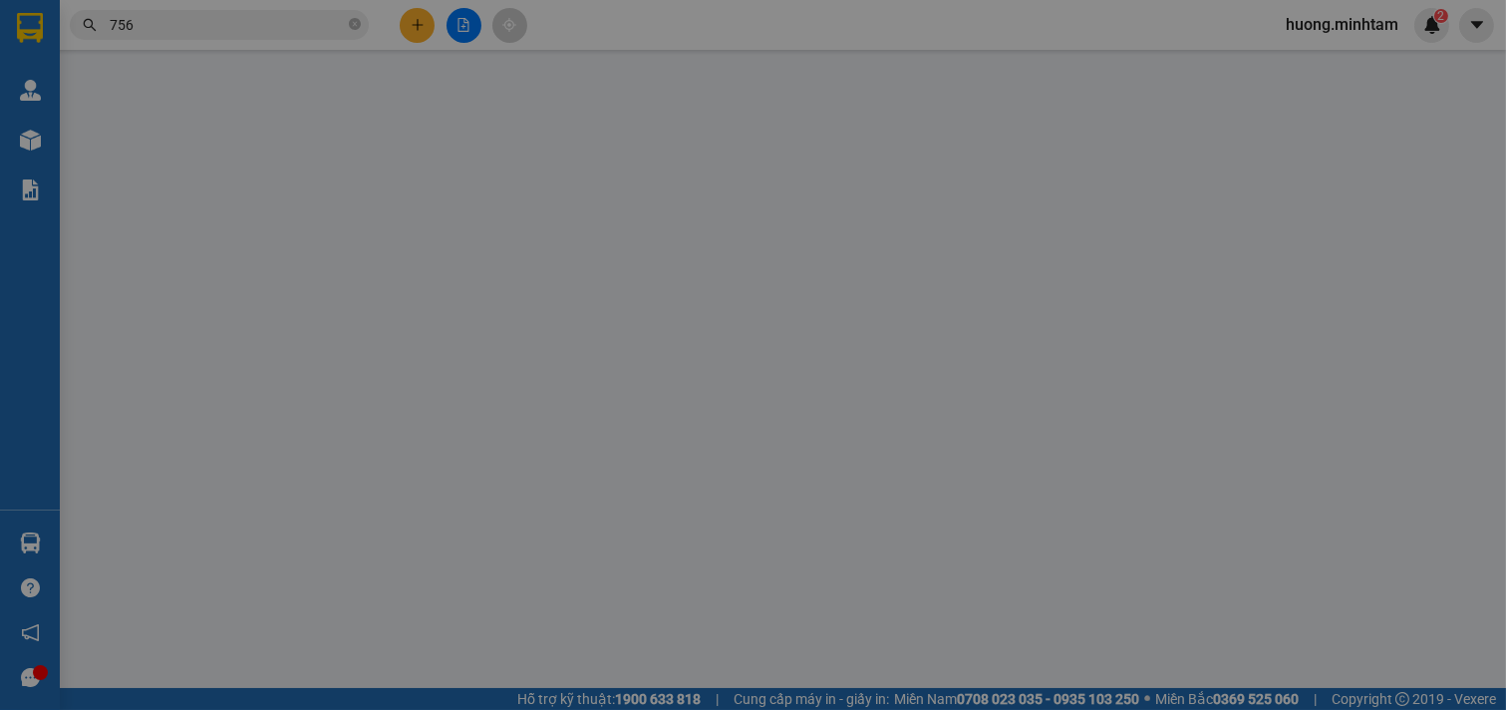
type input "25.000"
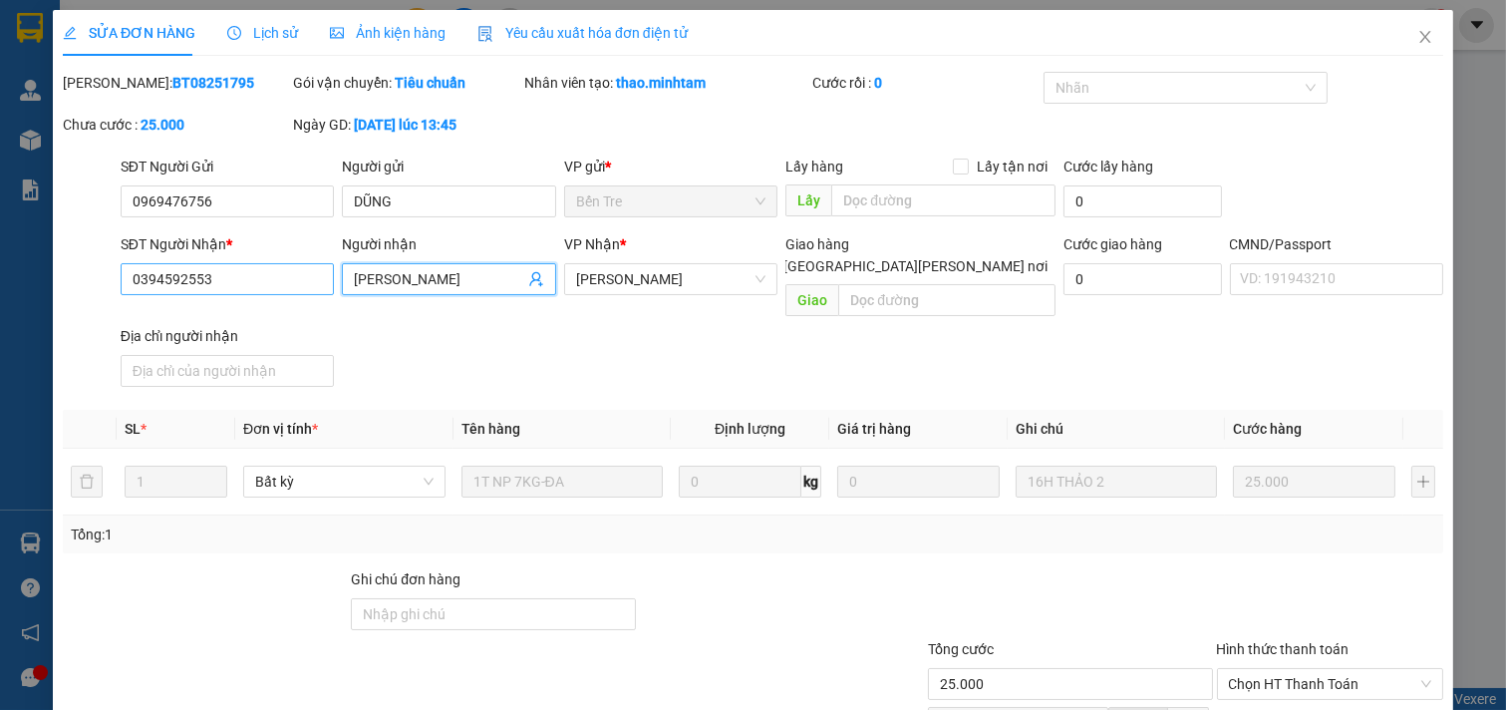
drag, startPoint x: 397, startPoint y: 277, endPoint x: 284, endPoint y: 265, distance: 113.3
click at [284, 265] on div "SĐT Người [PERSON_NAME] * 0394592553 Người [PERSON_NAME] [PERSON_NAME] [PERSON_…" at bounding box center [782, 313] width 1330 height 161
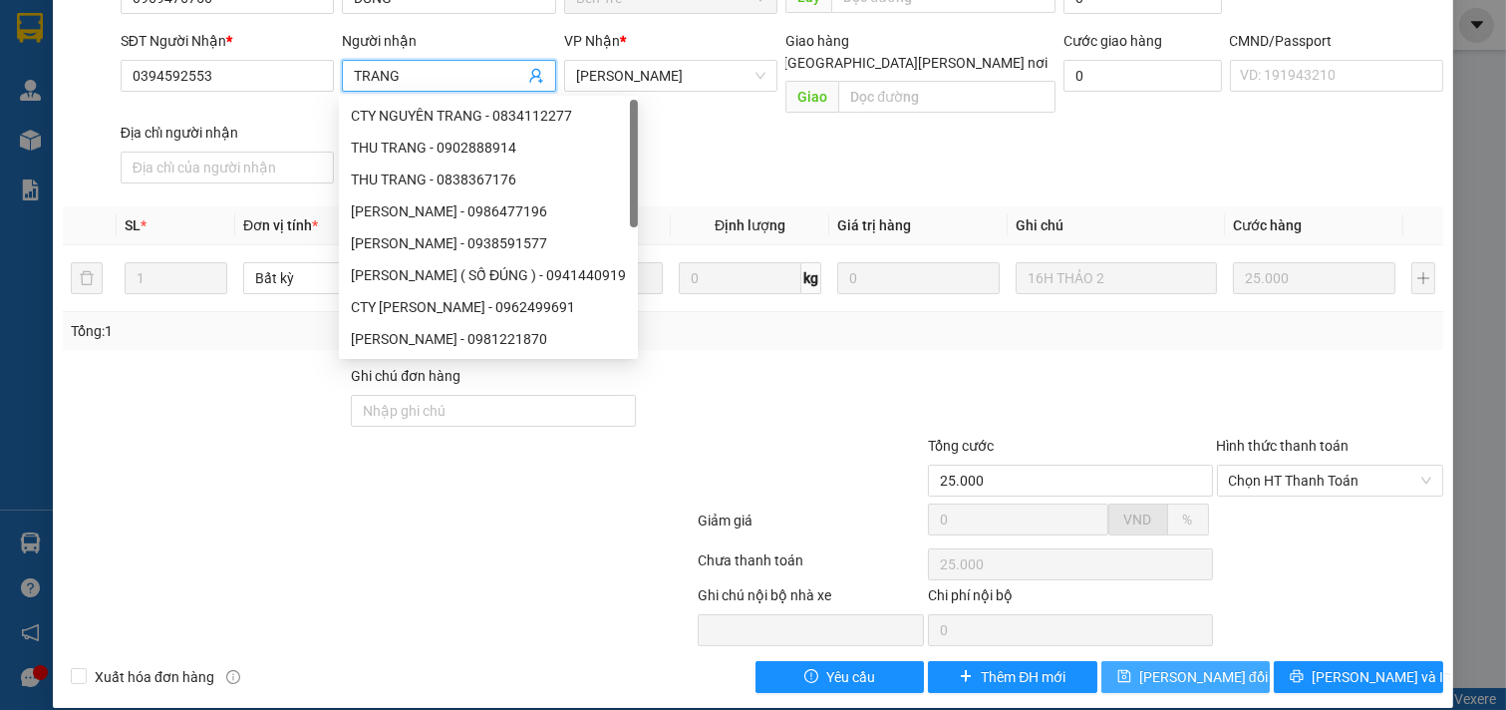
type input "TRANG"
click at [1176, 666] on span "[PERSON_NAME] đổi" at bounding box center [1203, 677] width 129 height 22
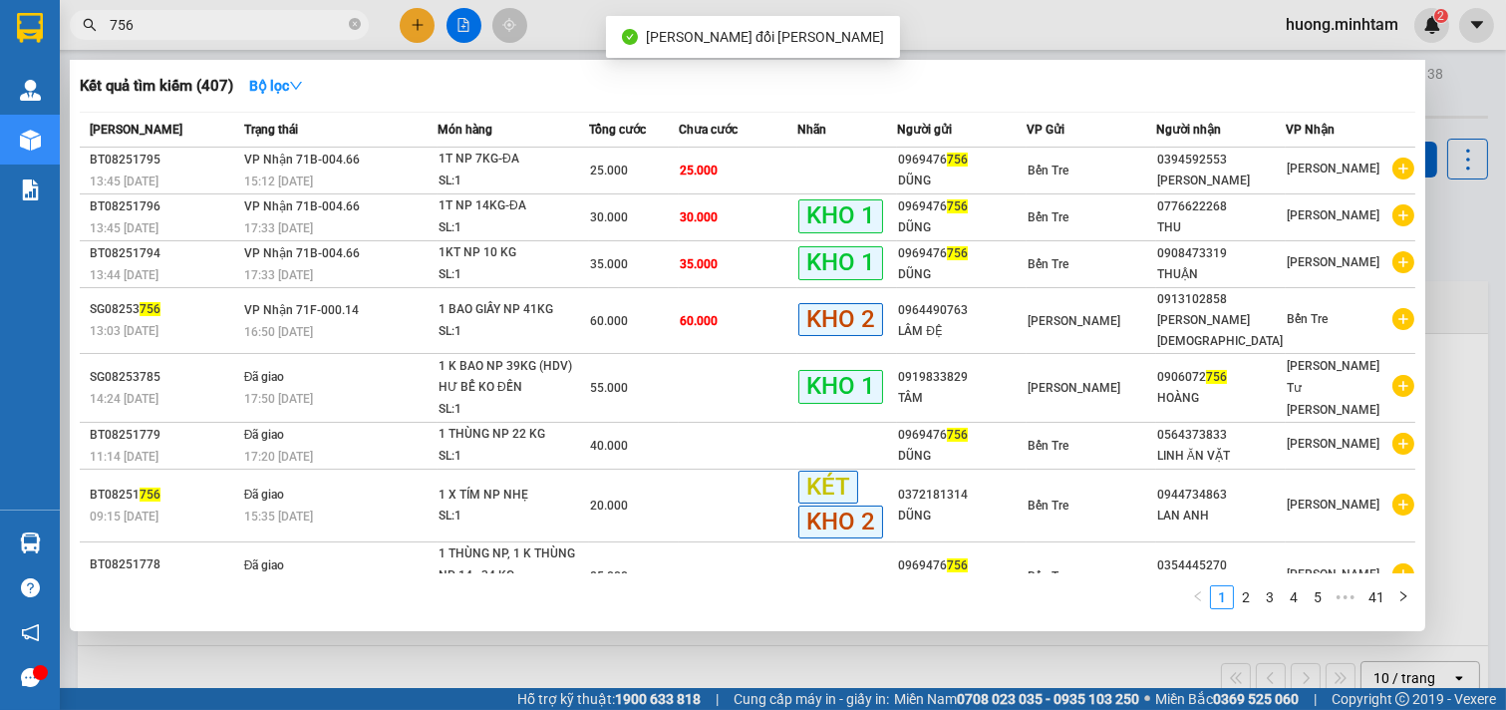
click at [191, 22] on input "756" at bounding box center [227, 25] width 235 height 22
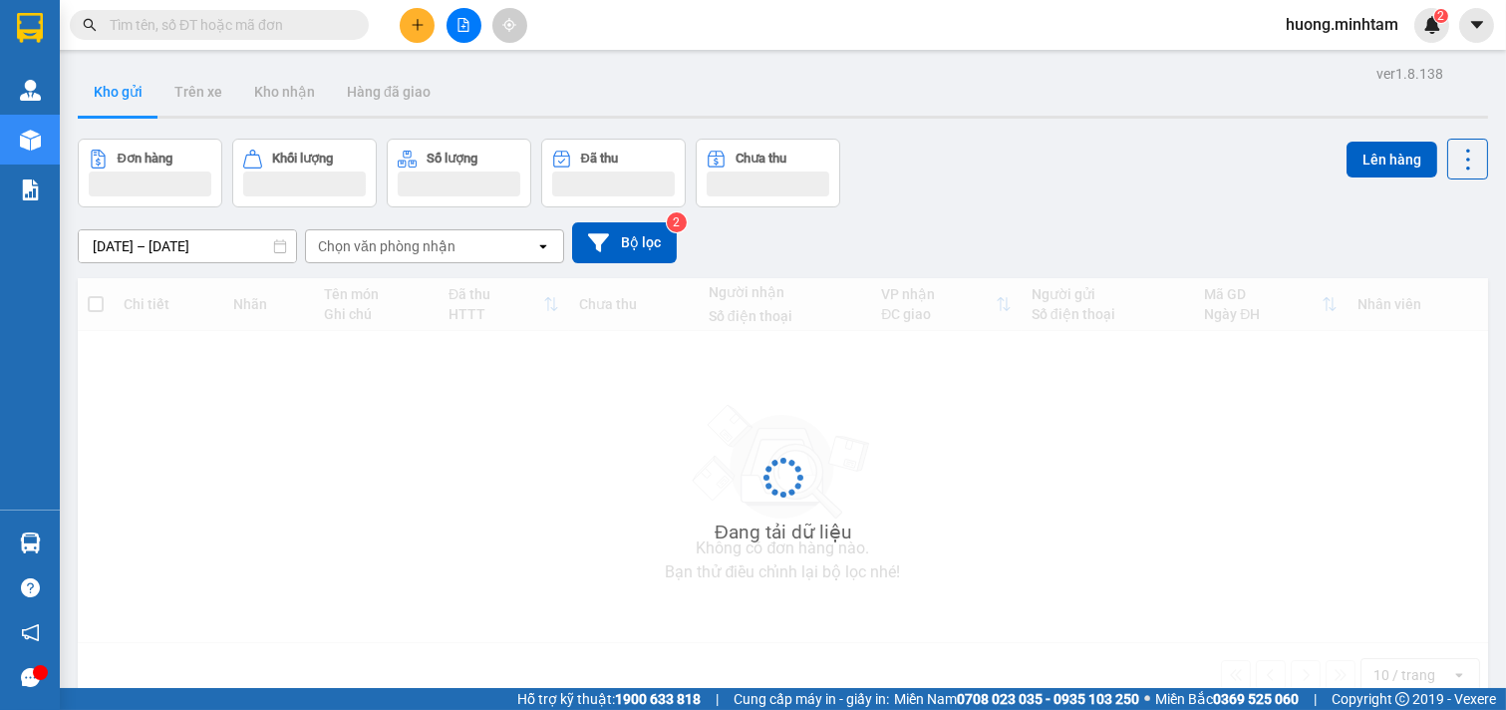
click at [179, 26] on input "text" at bounding box center [227, 25] width 235 height 22
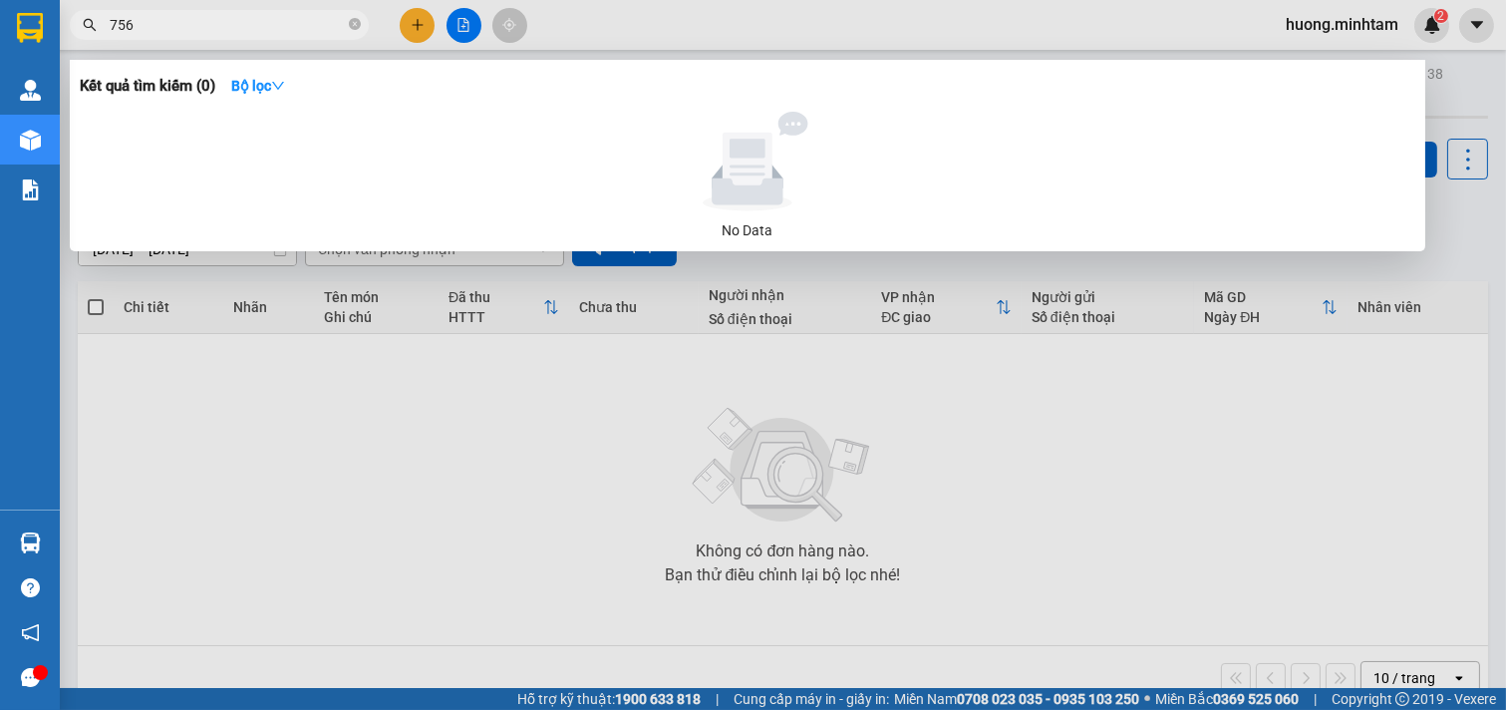
type input "756"
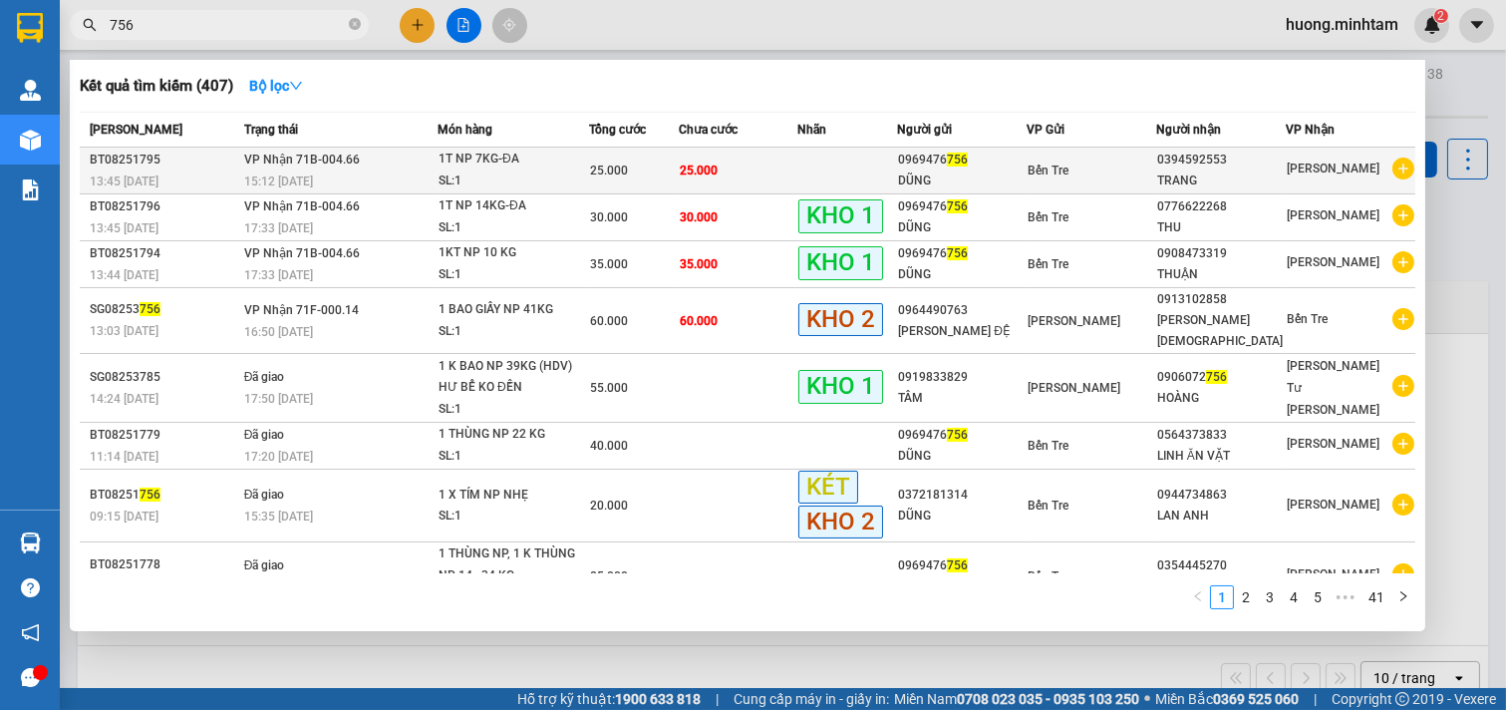
click at [1167, 180] on div "TRANG" at bounding box center [1221, 180] width 128 height 21
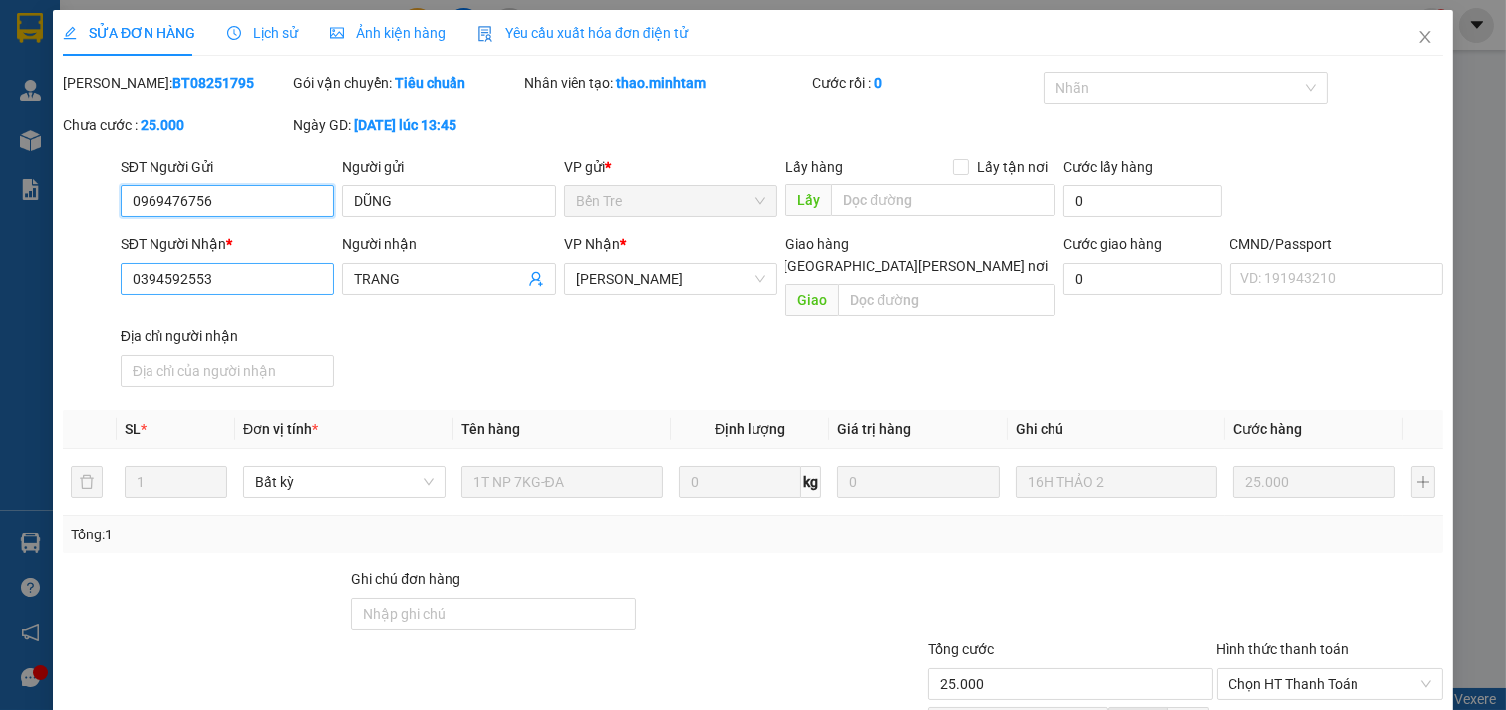
type input "0969476756"
type input "DŨNG"
type input "0394592553"
type input "TRANG"
type input "25.000"
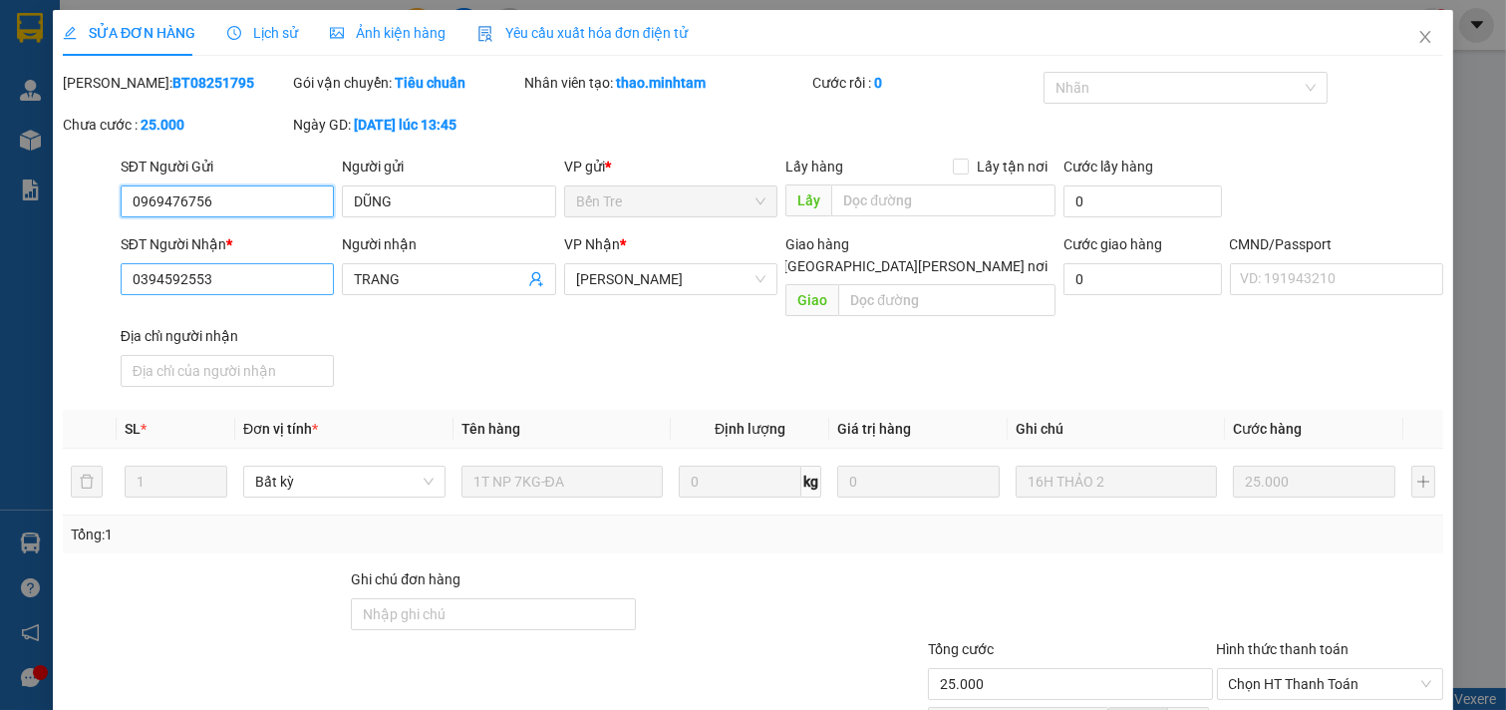
type input "25.000"
drag, startPoint x: 242, startPoint y: 291, endPoint x: 0, endPoint y: 296, distance: 242.2
click at [0, 296] on div "SỬA ĐƠN HÀNG Lịch sử Ảnh kiện hàng Yêu cầu xuất hóa đơn điện tử Total Paid Fee …" at bounding box center [753, 355] width 1506 height 710
click at [1419, 42] on icon "close" at bounding box center [1424, 37] width 11 height 12
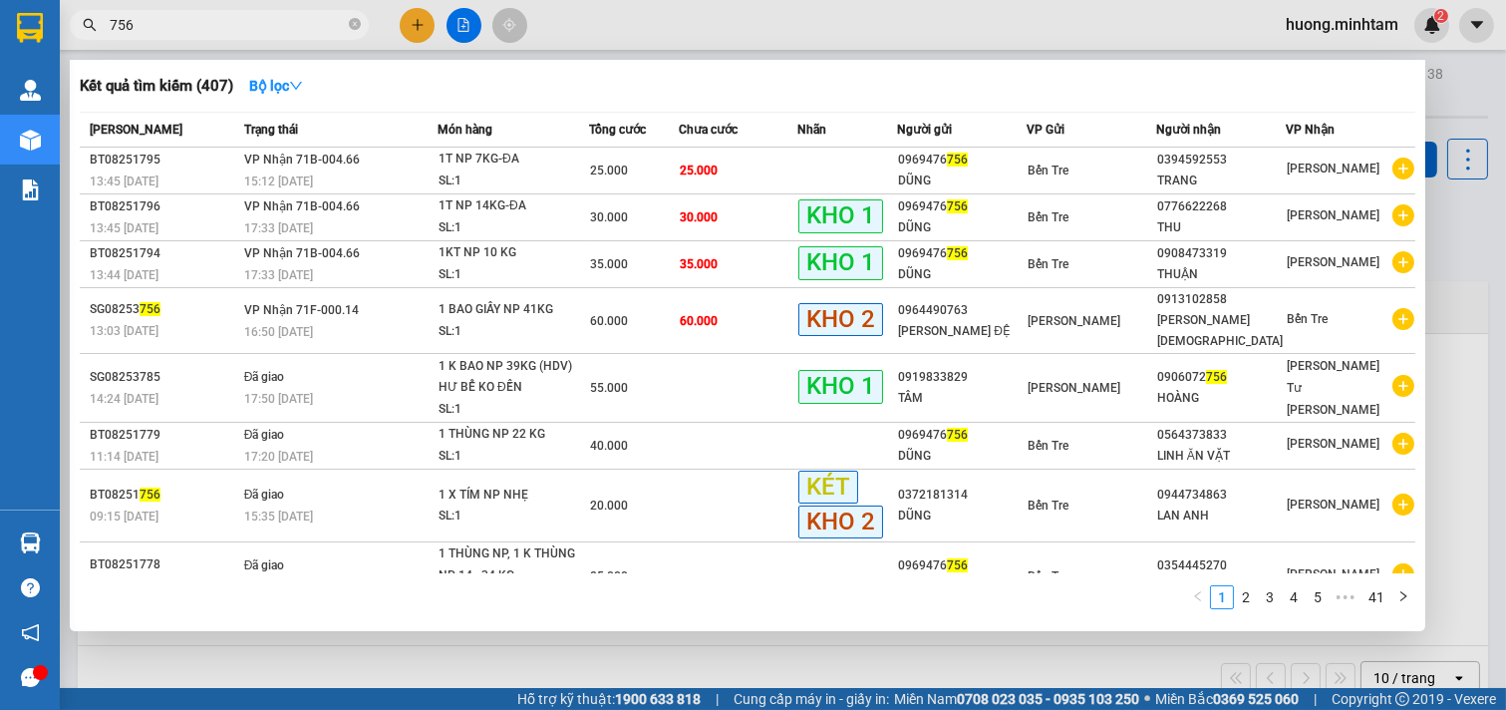
drag, startPoint x: 170, startPoint y: 25, endPoint x: 81, endPoint y: 25, distance: 89.7
click at [81, 25] on span "756" at bounding box center [219, 25] width 299 height 30
paste input "0394592553"
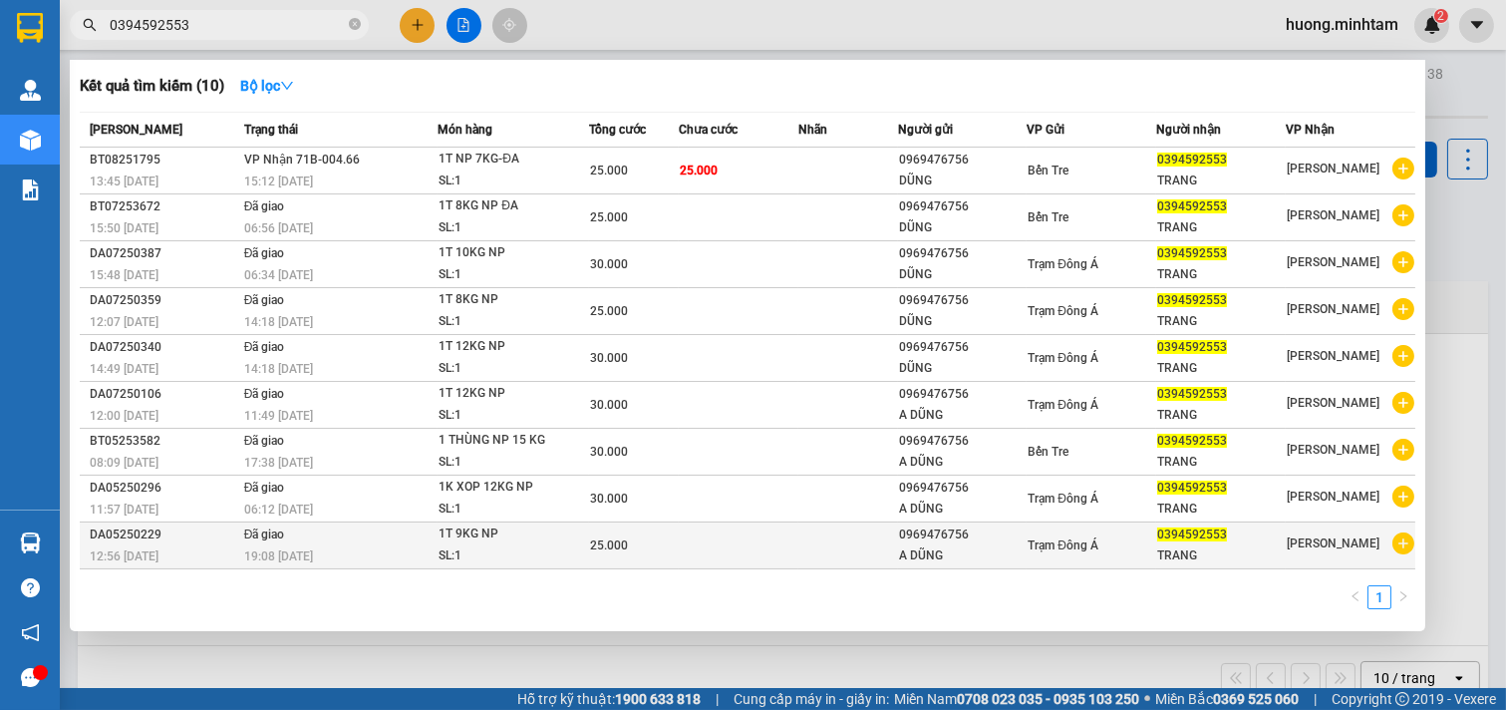
scroll to position [45, 0]
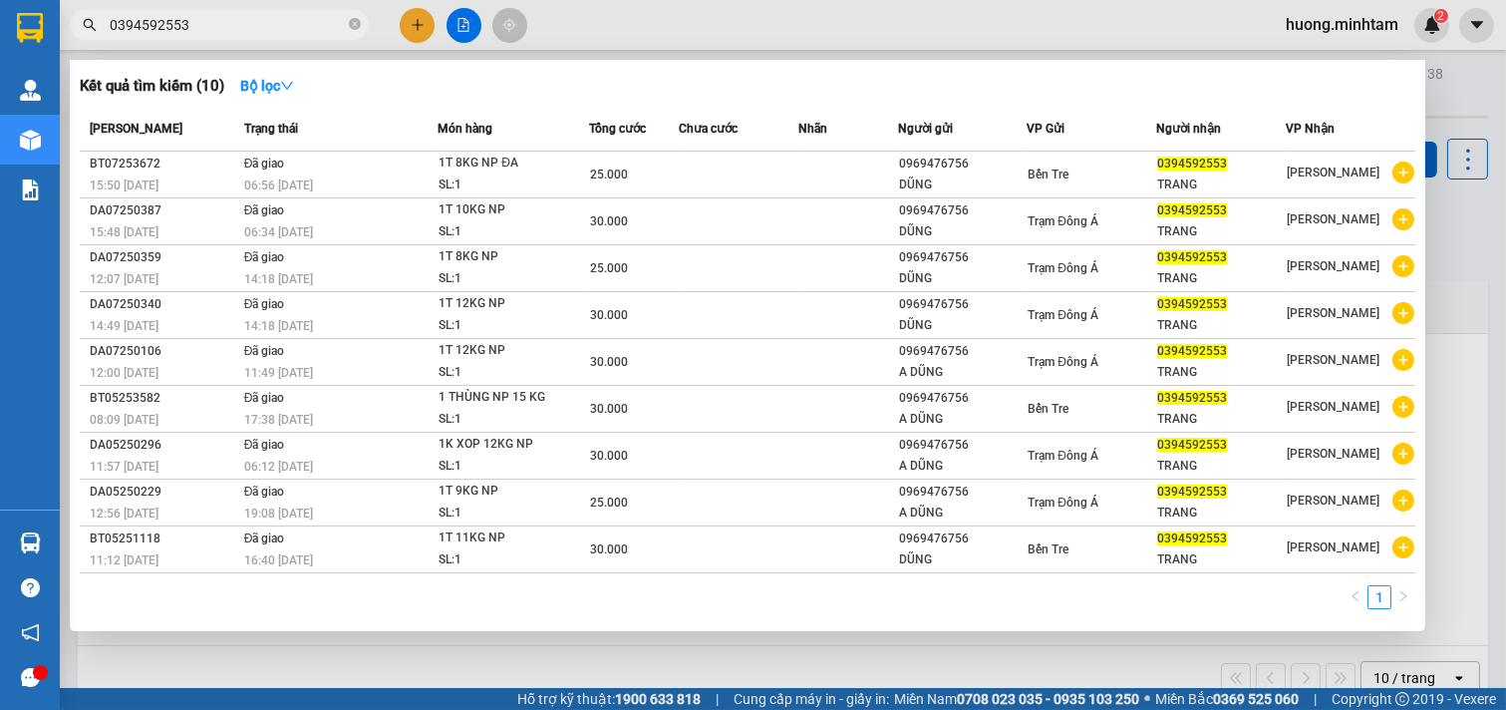
type input "0394592553"
click at [1019, 672] on div at bounding box center [753, 355] width 1506 height 710
click at [351, 21] on icon "close-circle" at bounding box center [355, 24] width 12 height 12
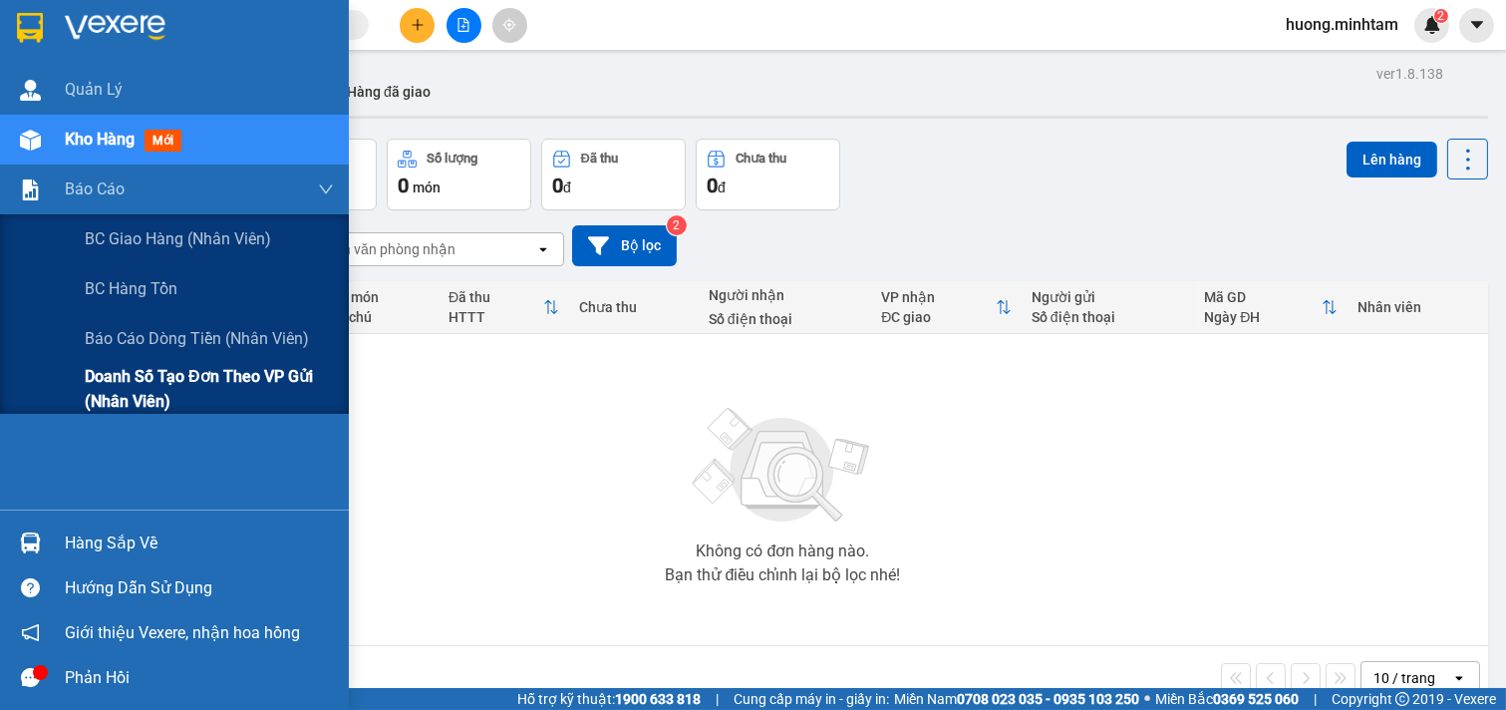
click at [194, 381] on span "Doanh số tạo đơn theo VP gửi (nhân viên)" at bounding box center [209, 389] width 249 height 50
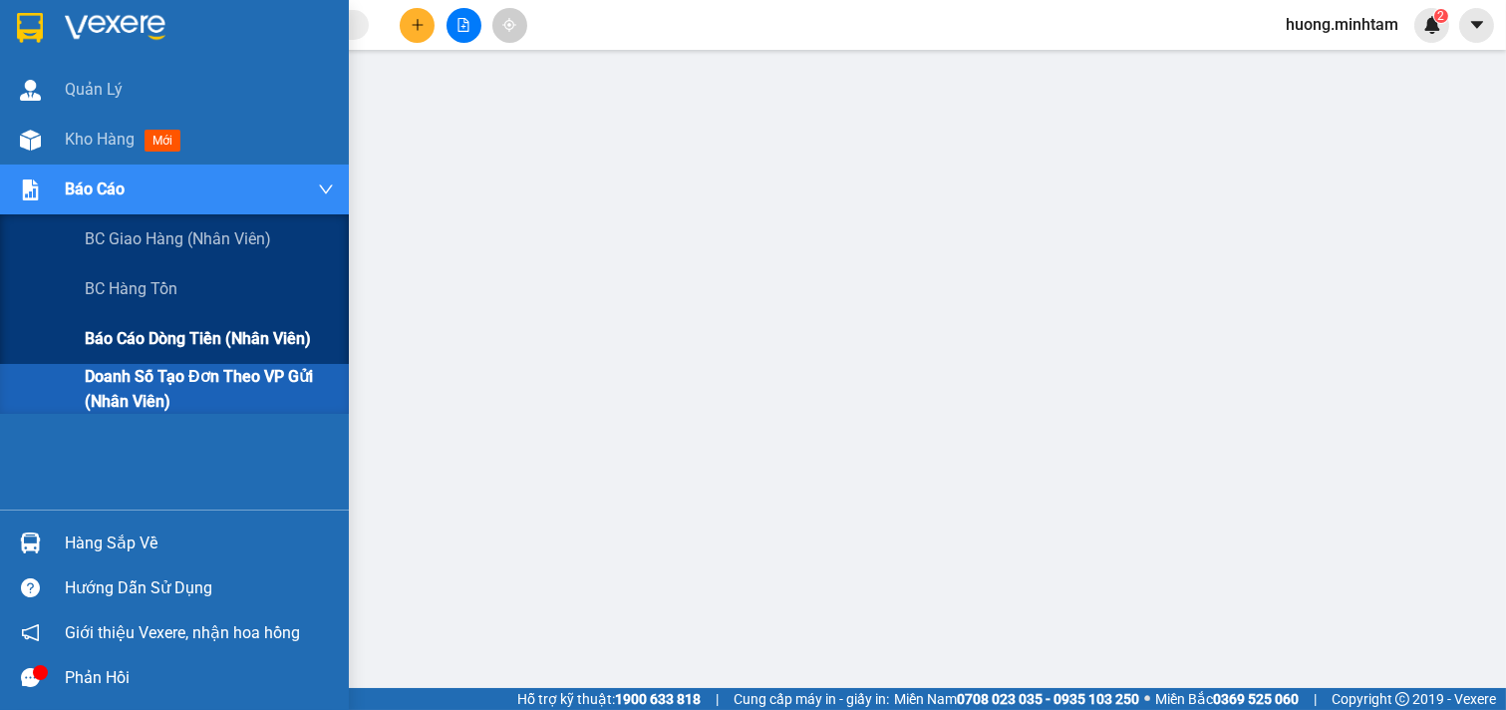
click at [206, 331] on span "Báo cáo dòng tiền (nhân viên)" at bounding box center [198, 338] width 226 height 25
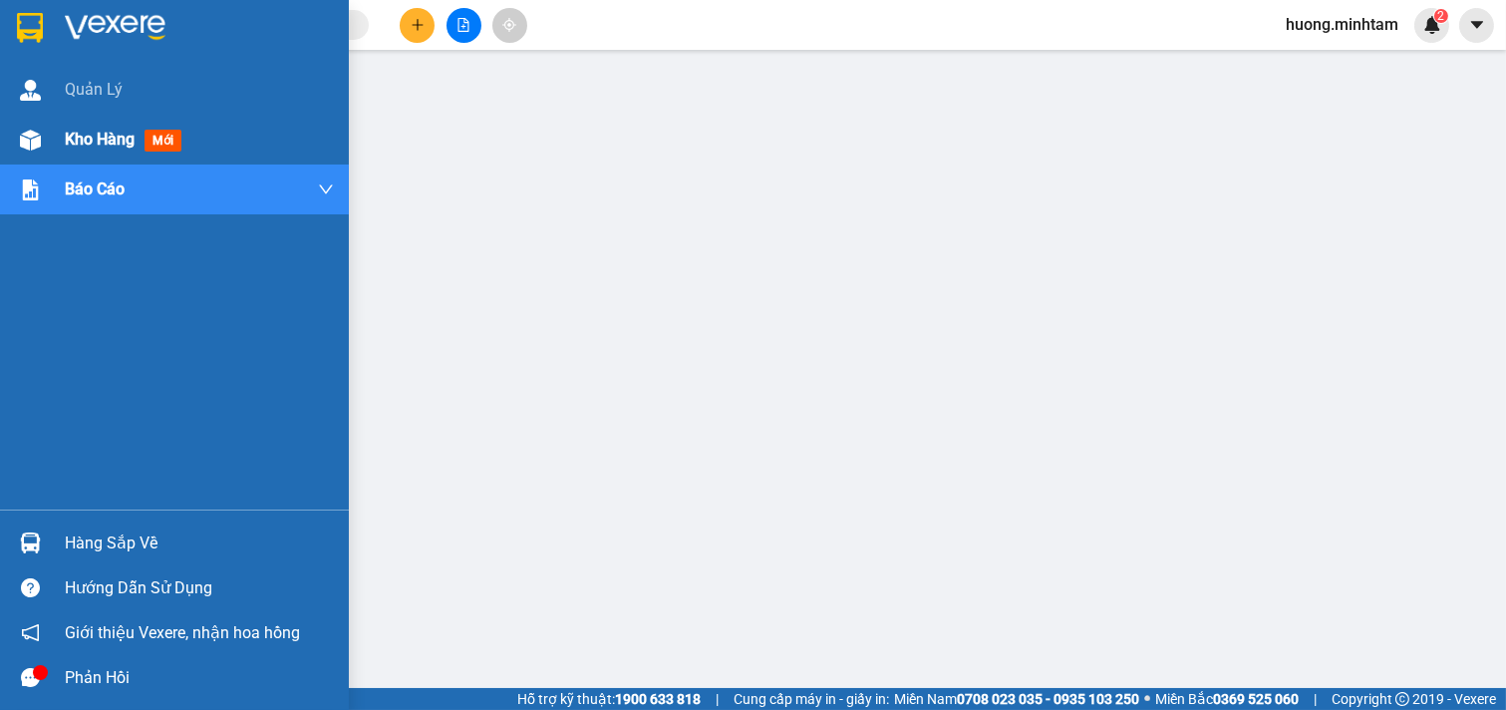
drag, startPoint x: 62, startPoint y: 134, endPoint x: 86, endPoint y: 122, distance: 26.7
click at [63, 134] on div "Kho hàng mới" at bounding box center [174, 140] width 349 height 50
